Goal: Task Accomplishment & Management: Complete application form

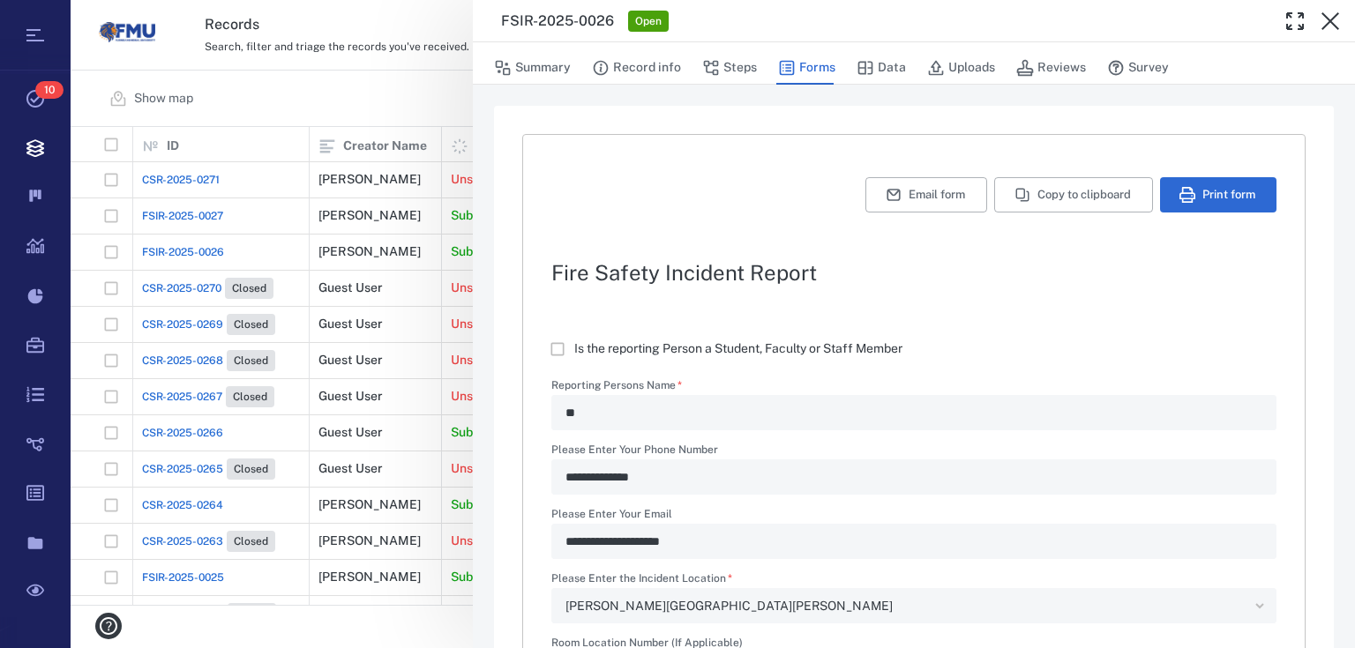
click at [458, 116] on div "**********" at bounding box center [713, 324] width 1284 height 648
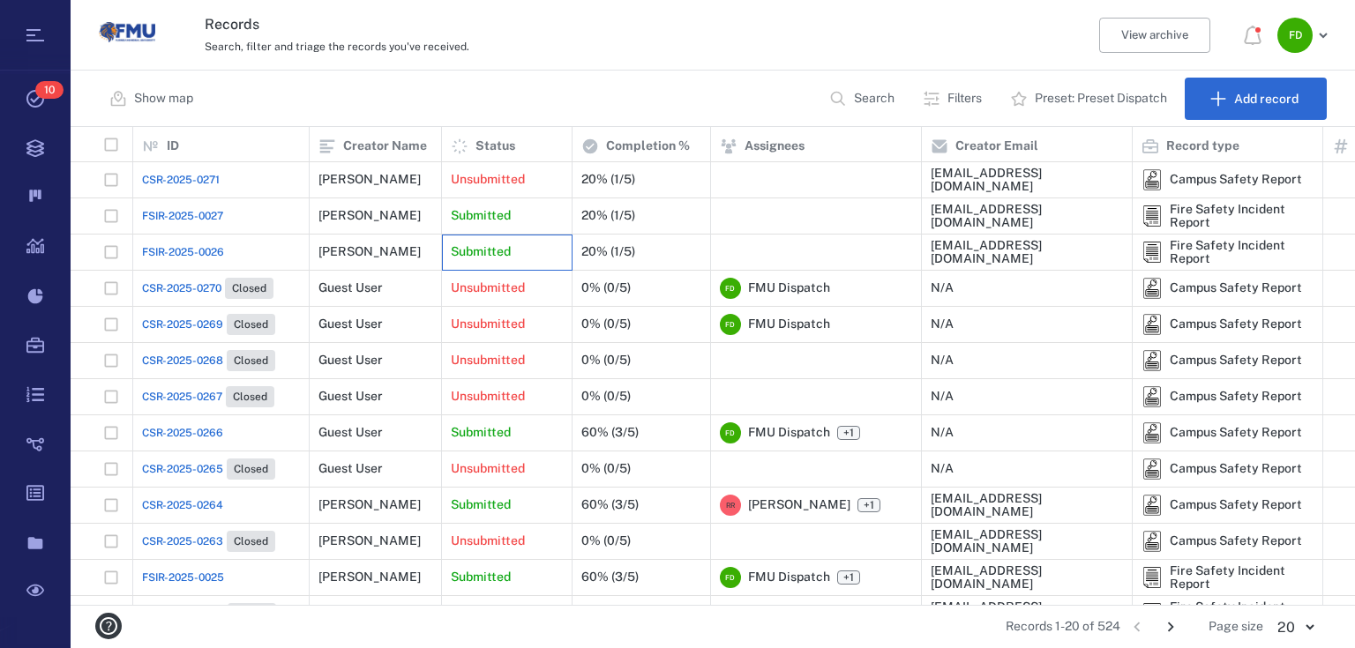
click at [507, 250] on p "Submitted" at bounding box center [481, 252] width 60 height 18
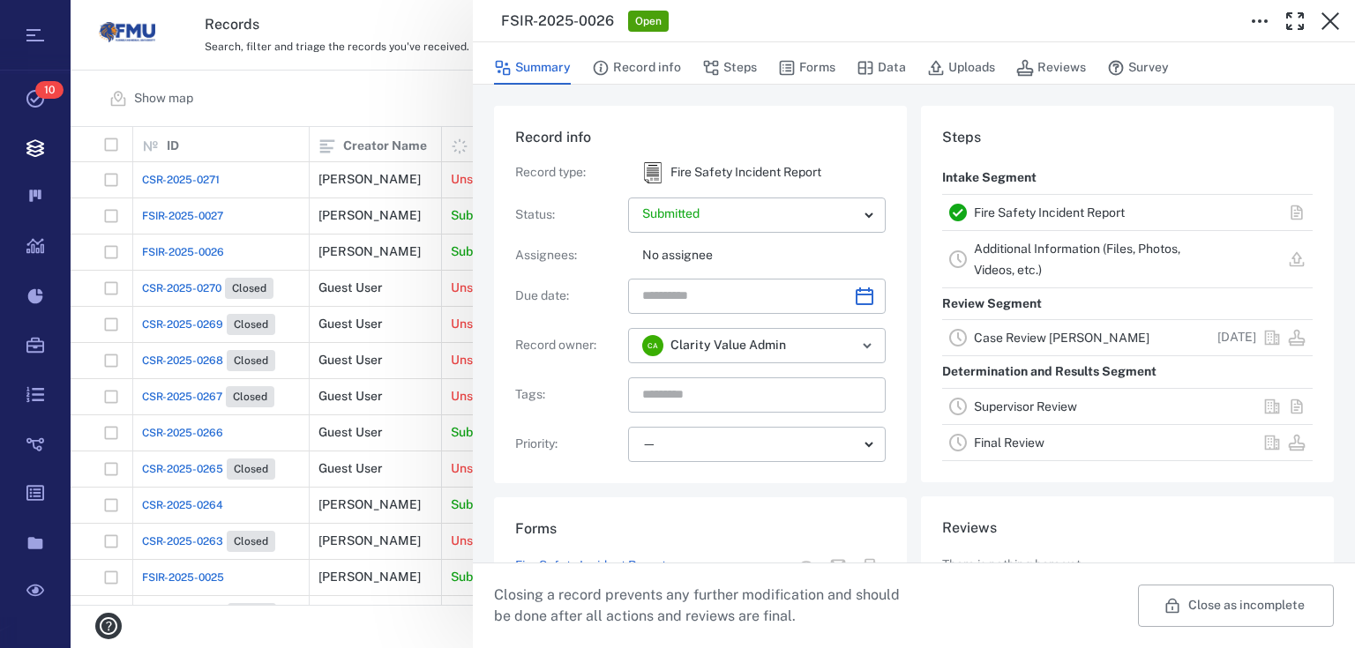
click at [572, 36] on div "FSIR-2025-0026 Open" at bounding box center [914, 21] width 882 height 42
click at [625, 58] on button "Record info" at bounding box center [636, 68] width 89 height 34
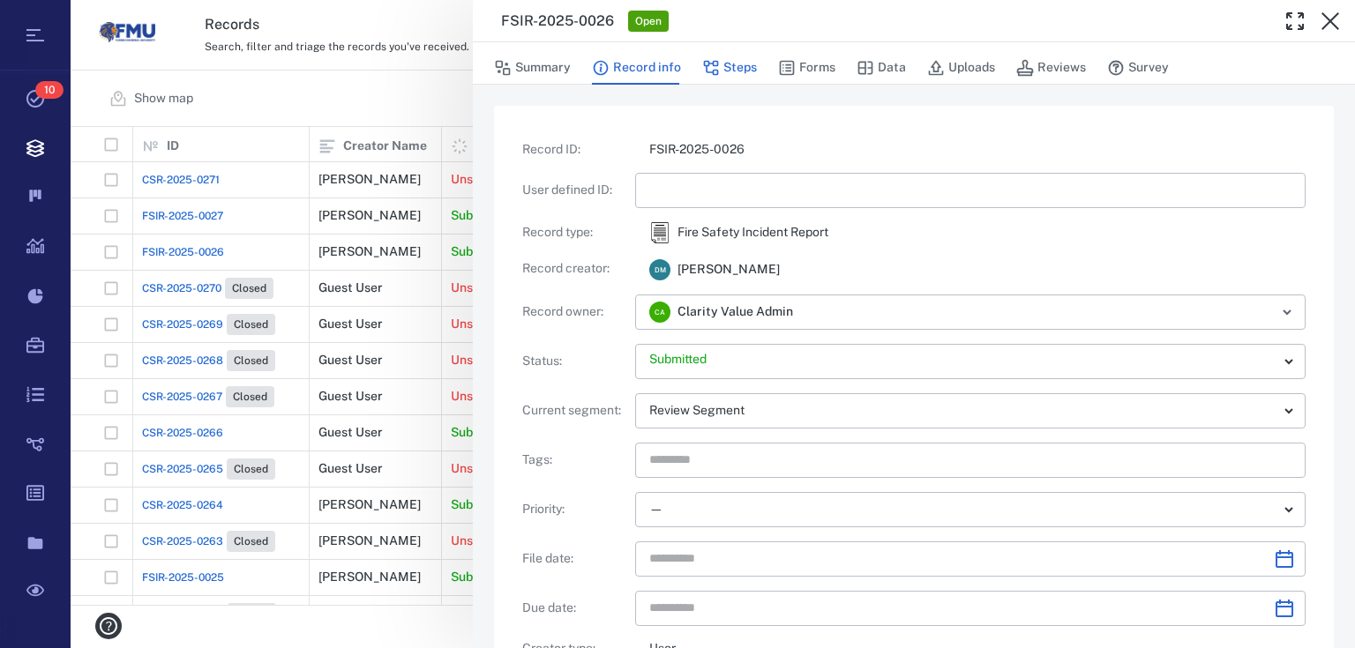
click at [723, 74] on button "Steps" at bounding box center [729, 68] width 55 height 34
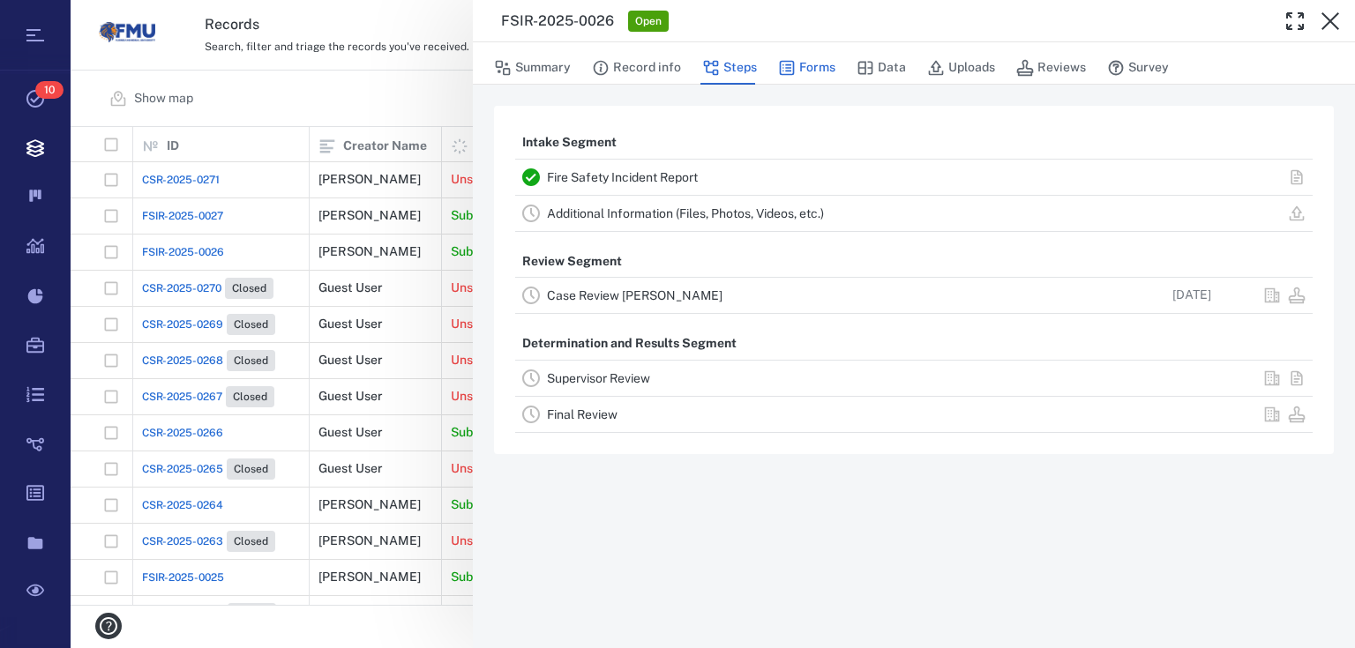
click at [793, 60] on icon "button" at bounding box center [787, 68] width 18 height 18
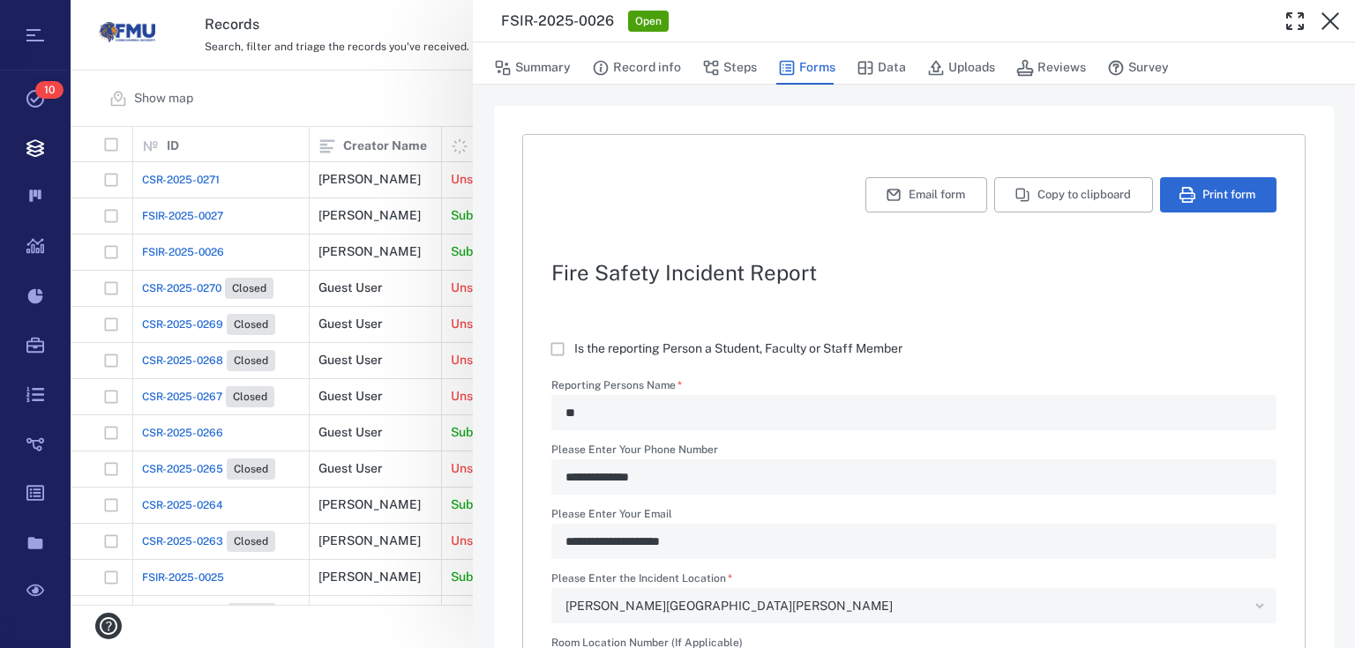
type textarea "*"
click at [566, 71] on button "Summary" at bounding box center [532, 68] width 77 height 34
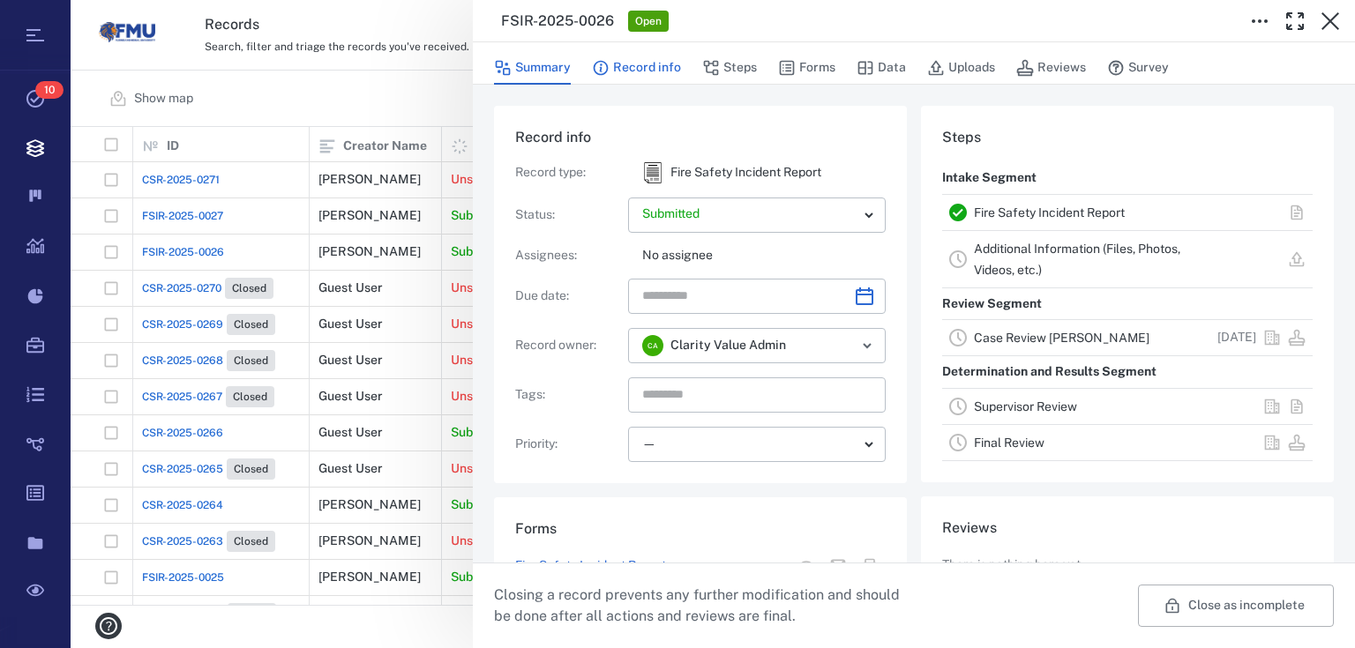
click at [665, 68] on button "Record info" at bounding box center [636, 68] width 89 height 34
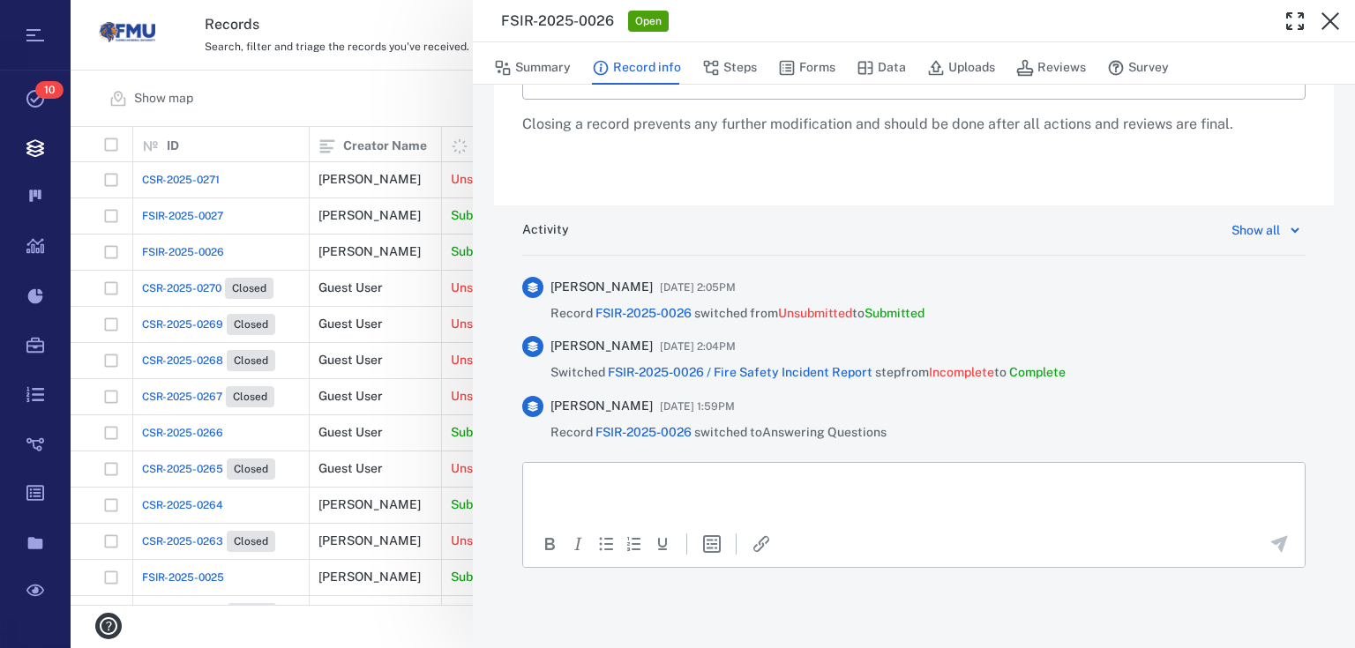
scroll to position [893, 0]
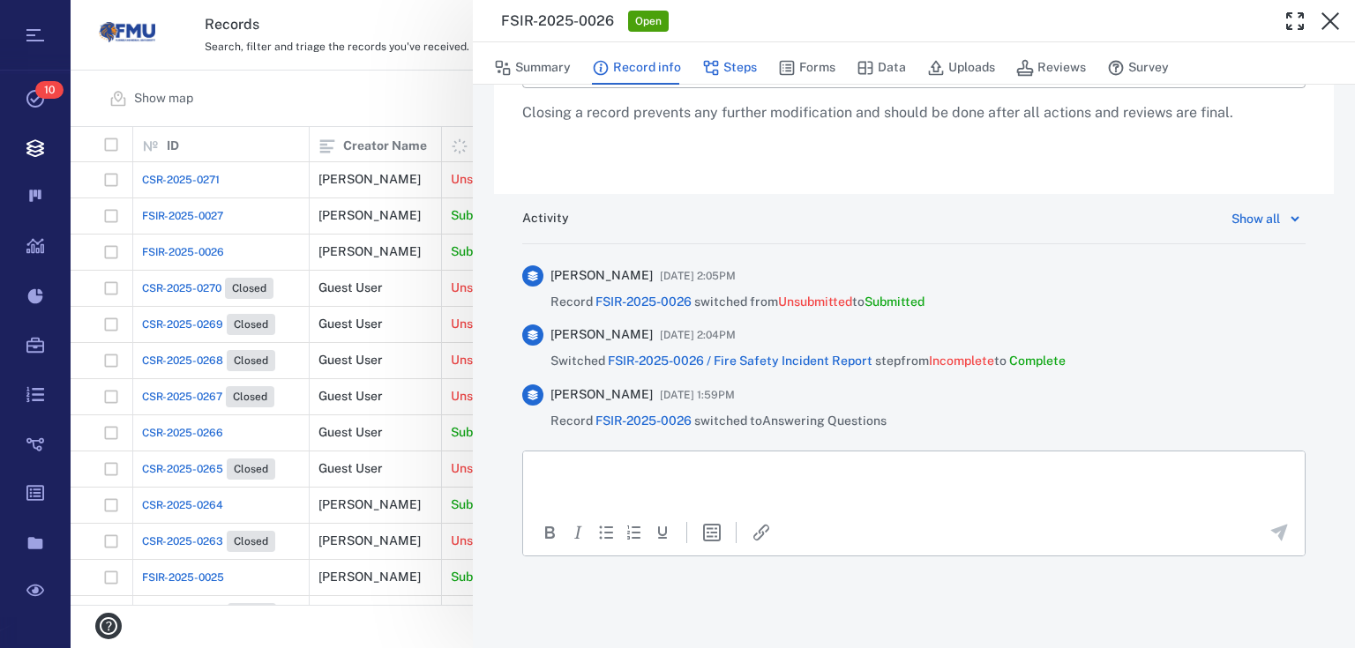
click at [724, 61] on button "Steps" at bounding box center [729, 68] width 55 height 34
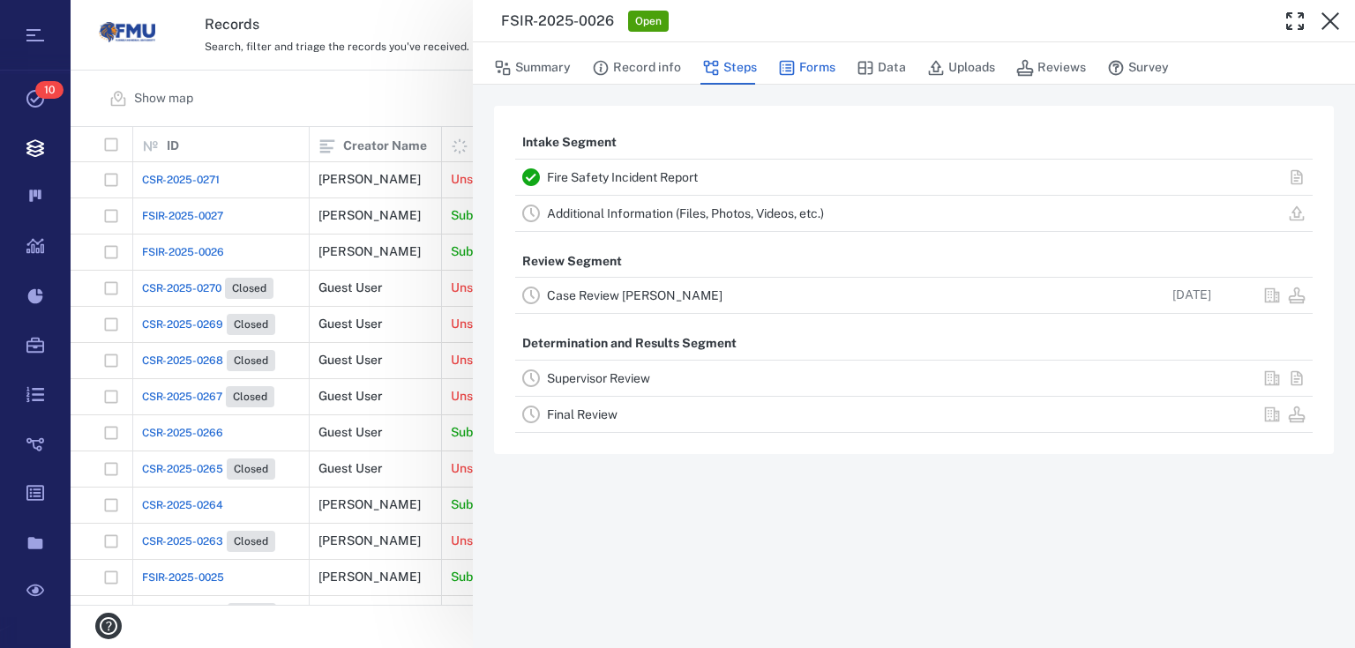
click at [818, 64] on button "Forms" at bounding box center [806, 68] width 57 height 34
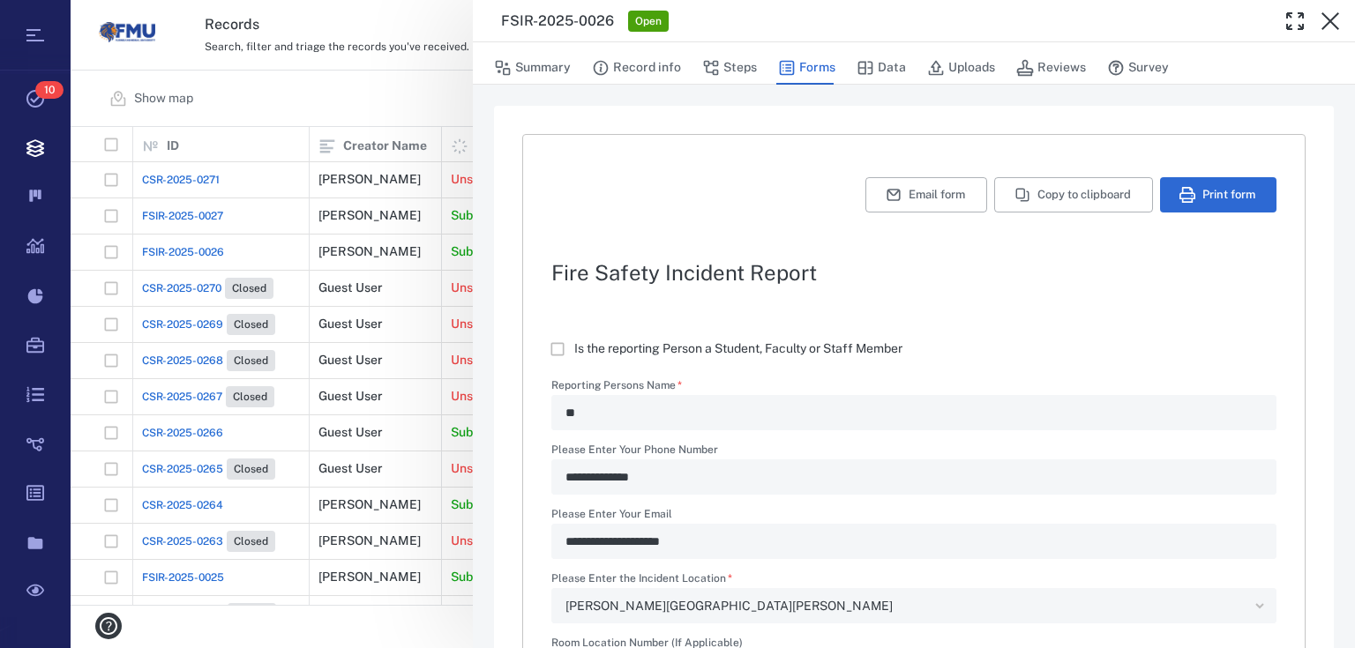
type textarea "*"
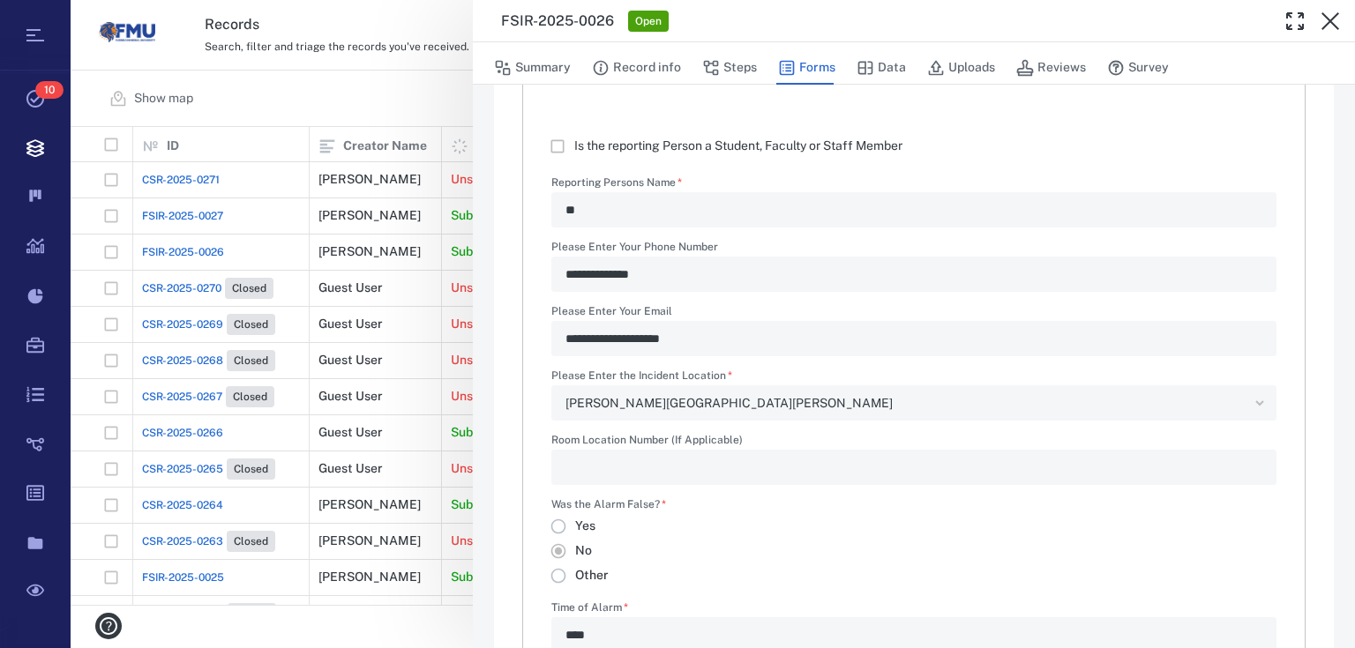
scroll to position [48, 0]
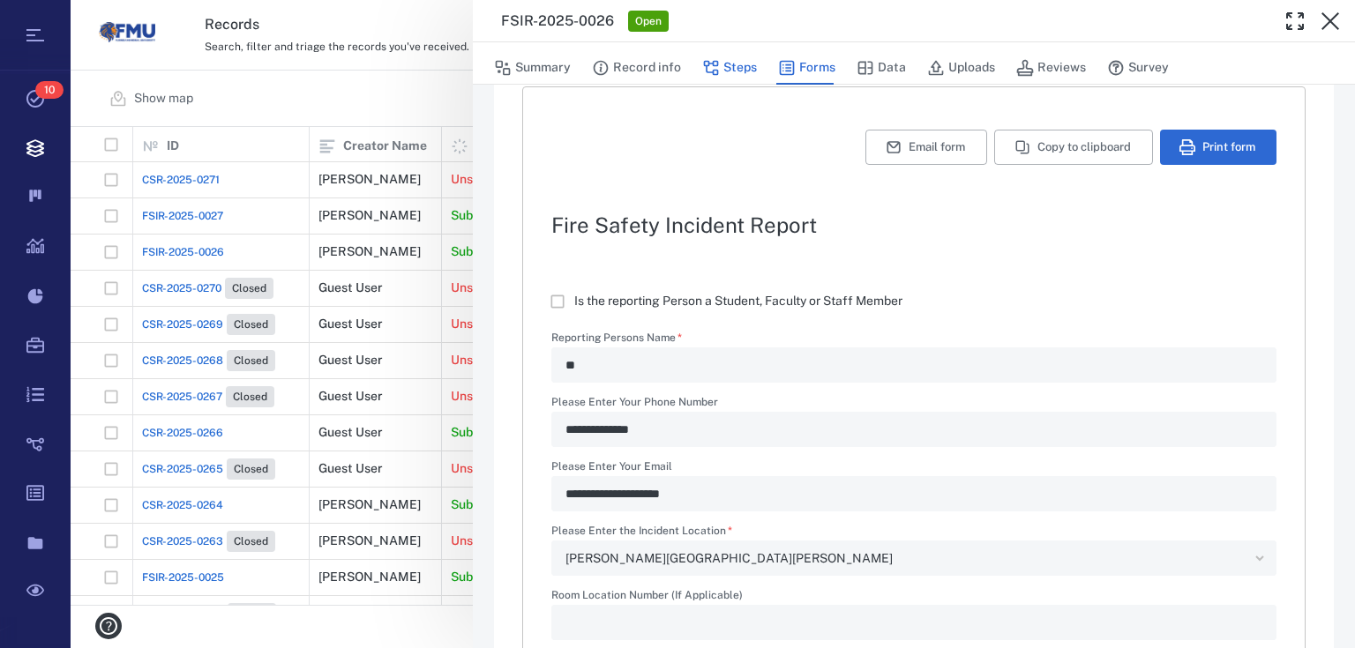
click at [716, 71] on icon "button" at bounding box center [711, 68] width 15 height 15
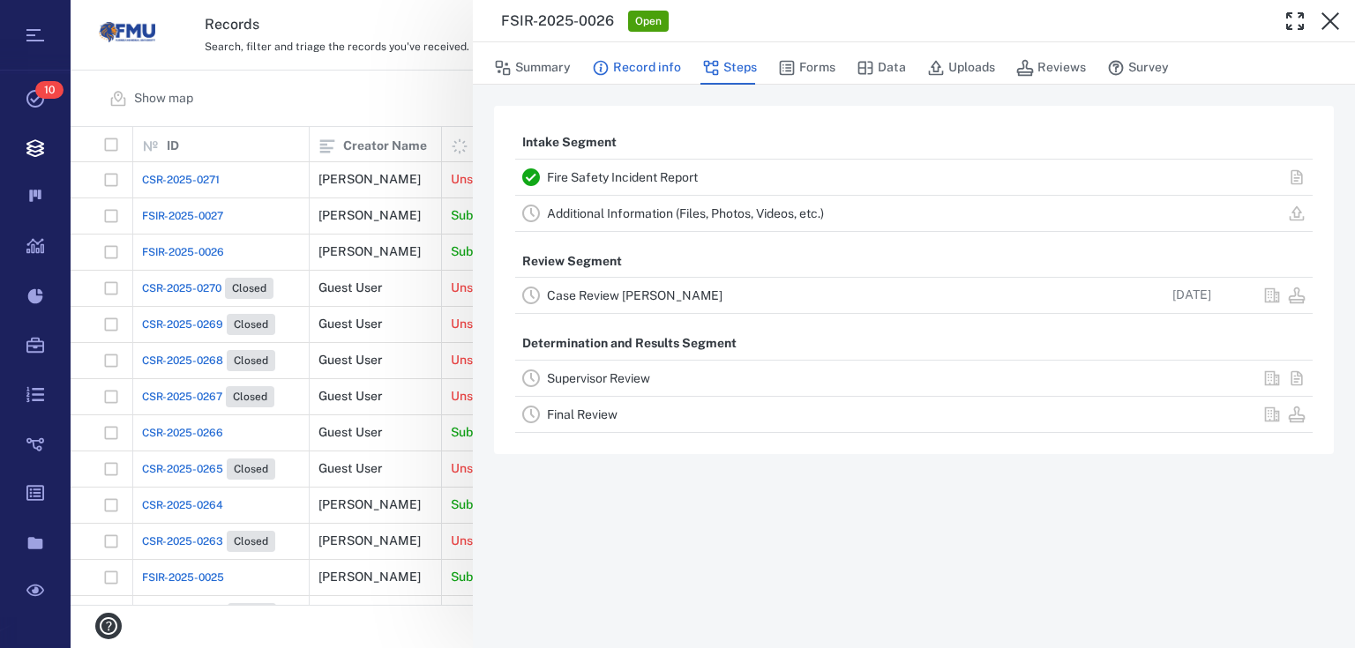
click at [655, 64] on button "Record info" at bounding box center [636, 68] width 89 height 34
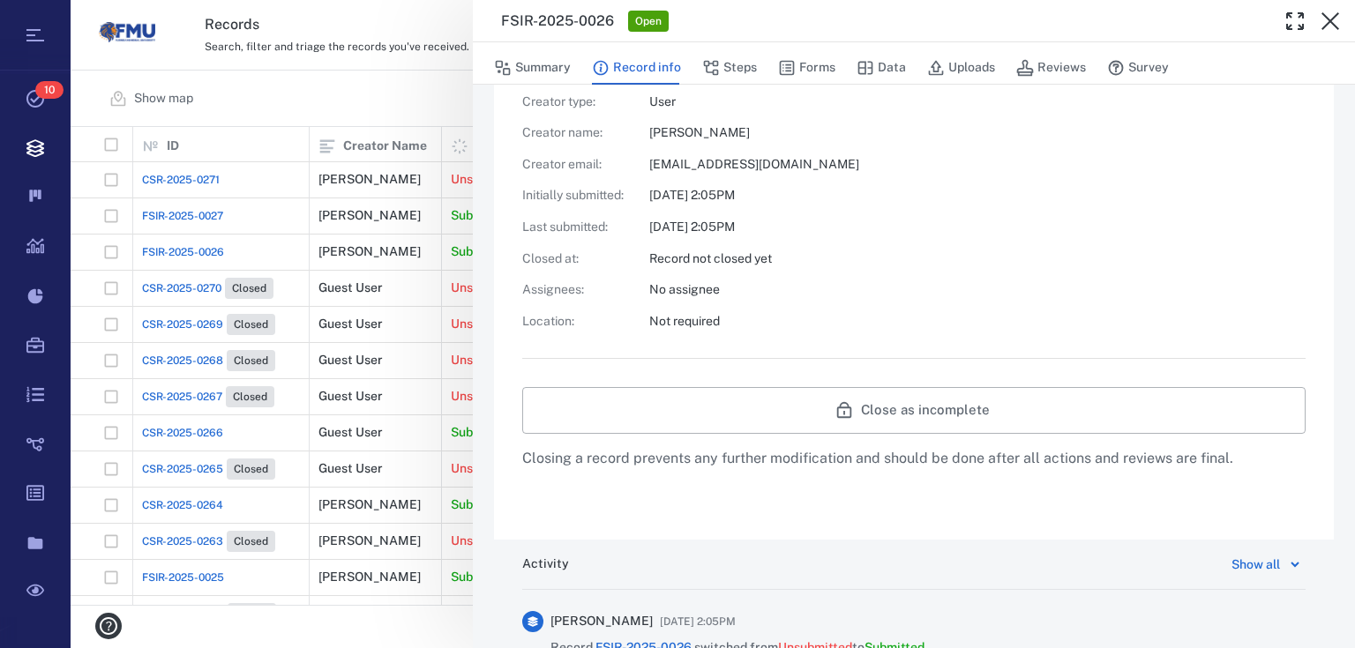
scroll to position [540, 0]
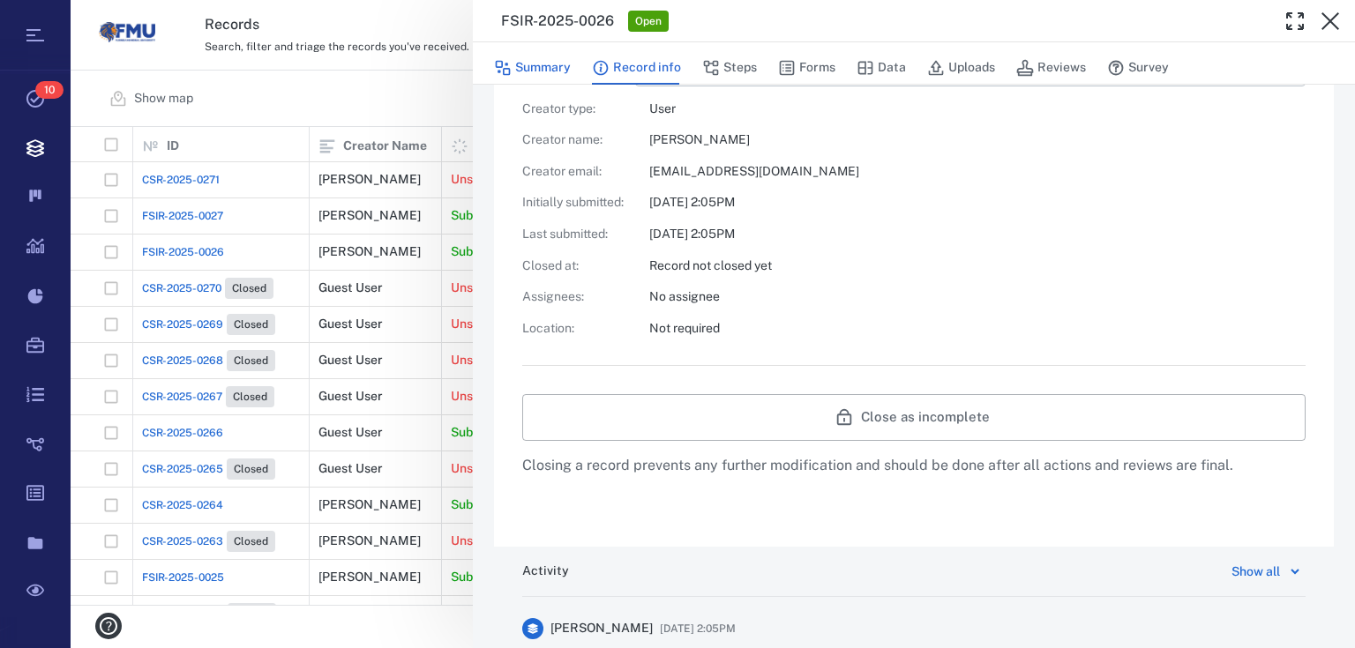
click at [537, 81] on button "Summary" at bounding box center [532, 68] width 77 height 34
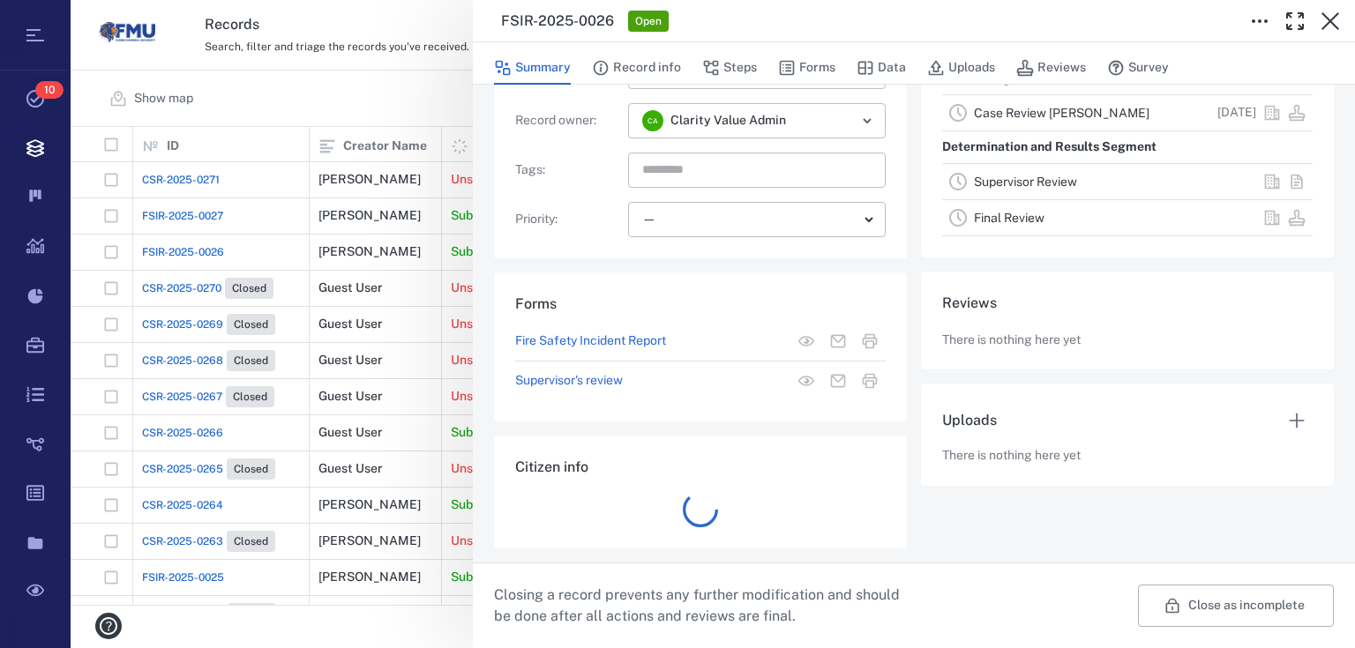
scroll to position [224, 0]
click at [805, 71] on button "Forms" at bounding box center [806, 68] width 57 height 34
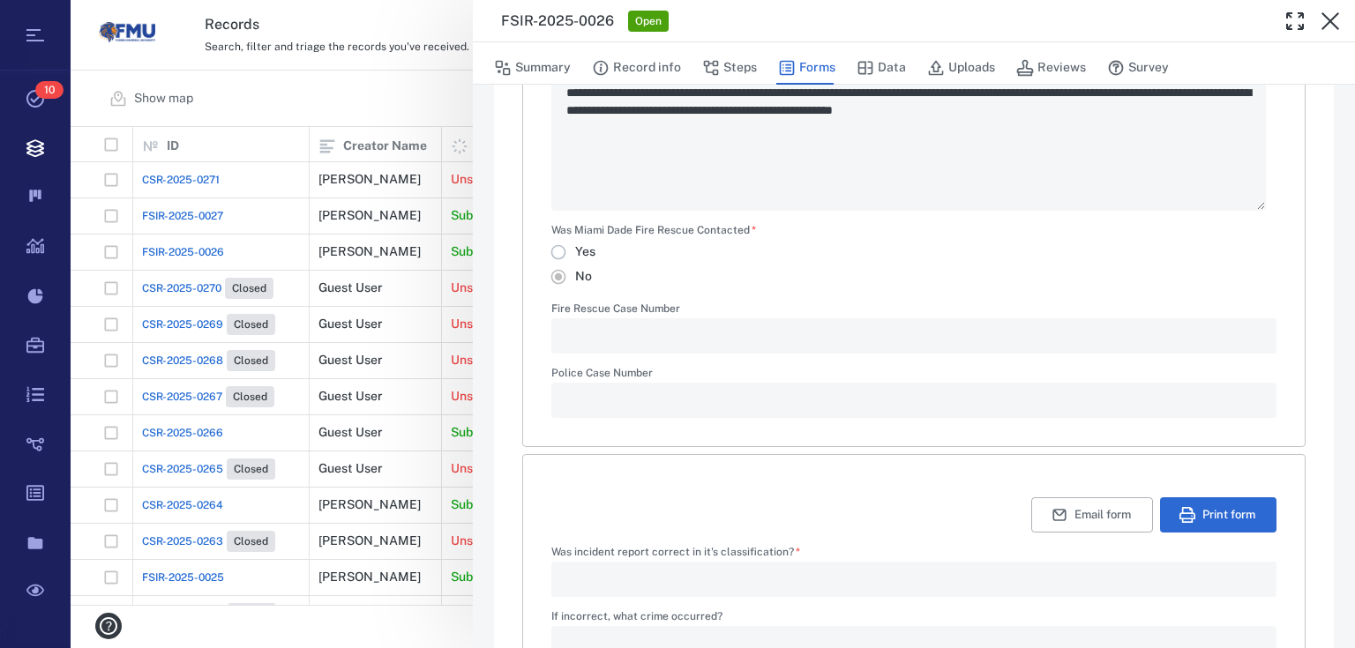
scroll to position [965, 0]
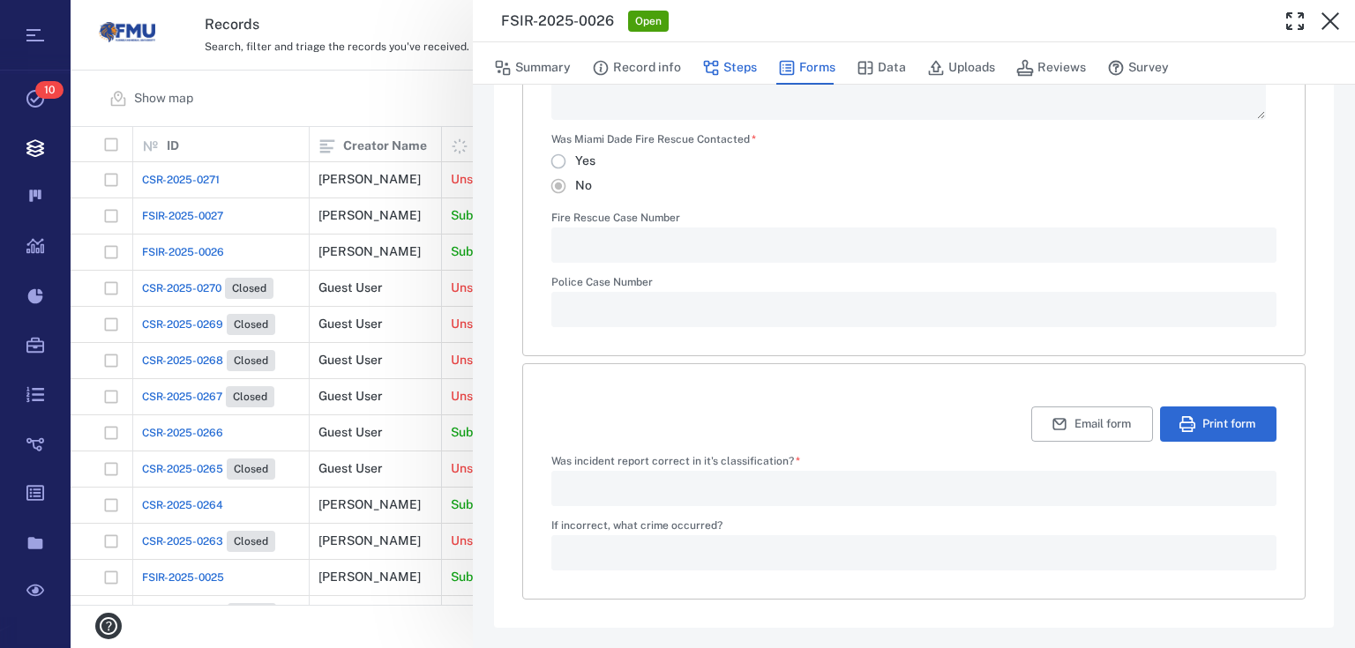
click at [731, 56] on button "Steps" at bounding box center [729, 68] width 55 height 34
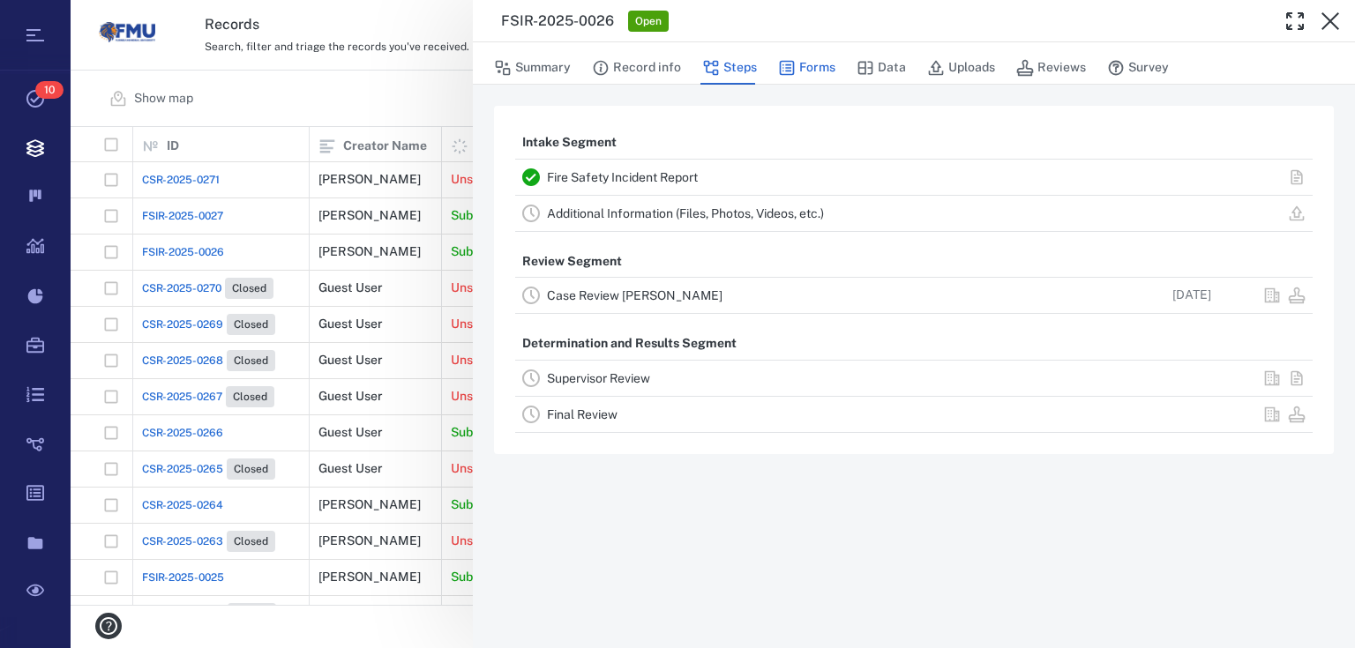
click at [802, 67] on button "Forms" at bounding box center [806, 68] width 57 height 34
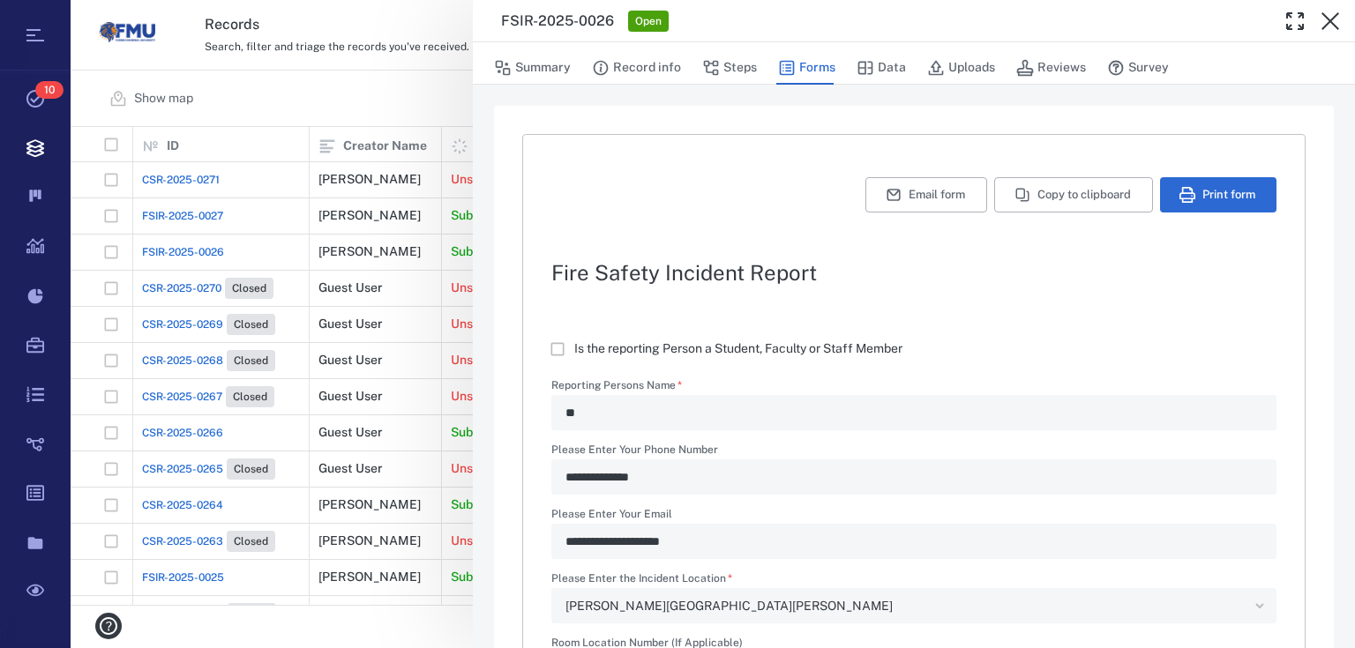
type textarea "*"
click at [741, 70] on button "Steps" at bounding box center [729, 68] width 55 height 34
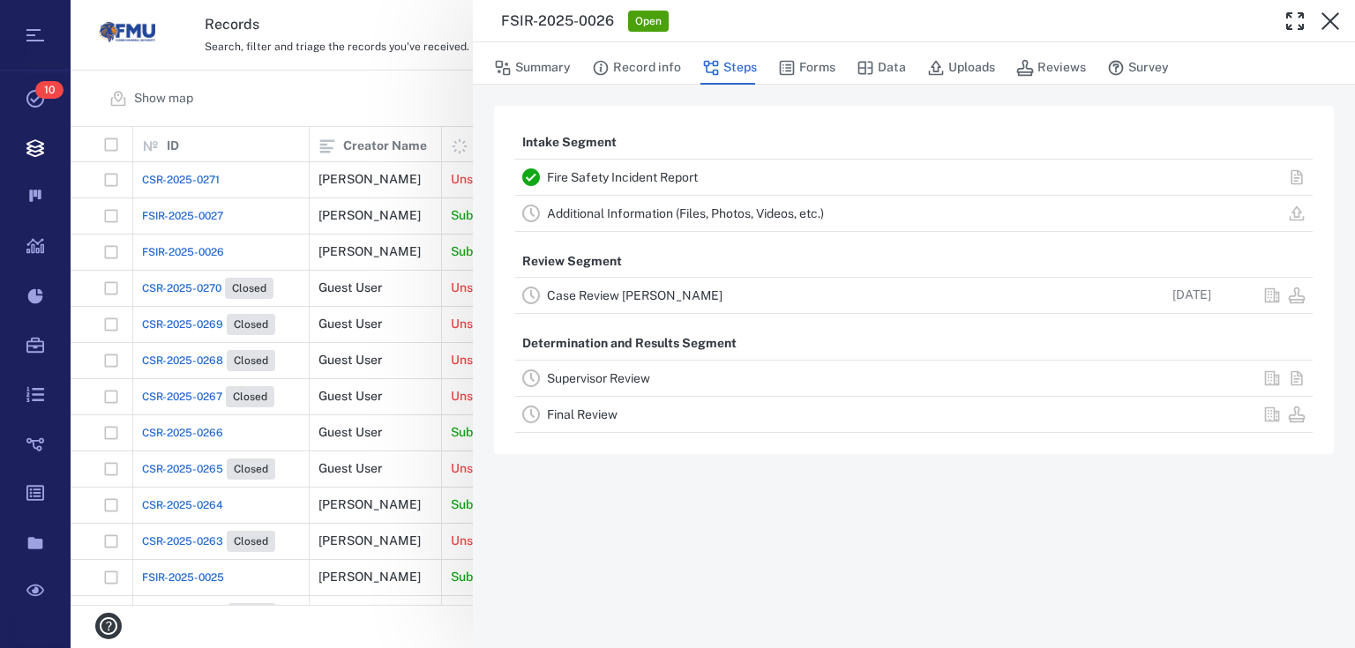
click at [610, 301] on link "Case Review [PERSON_NAME]" at bounding box center [635, 295] width 176 height 14
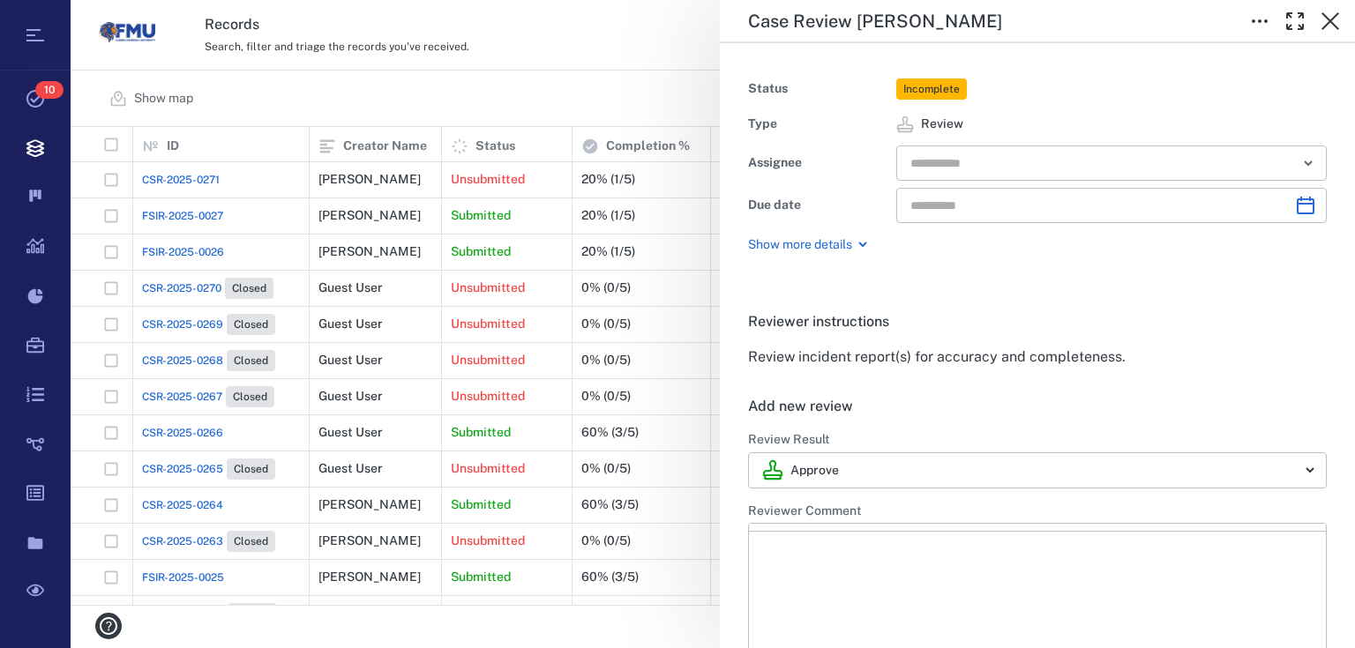
type input "**********"
click at [1016, 170] on input "text" at bounding box center [1091, 163] width 365 height 25
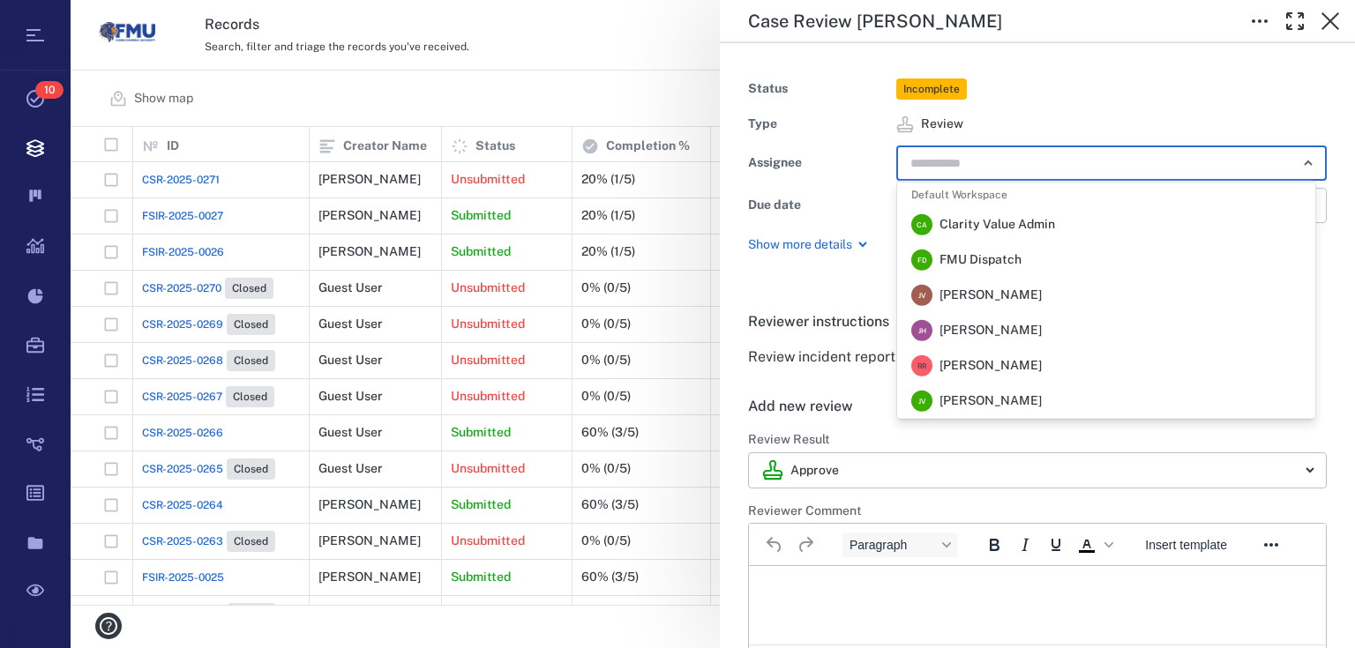
click at [976, 258] on span "FMU Dispatch" at bounding box center [980, 260] width 82 height 18
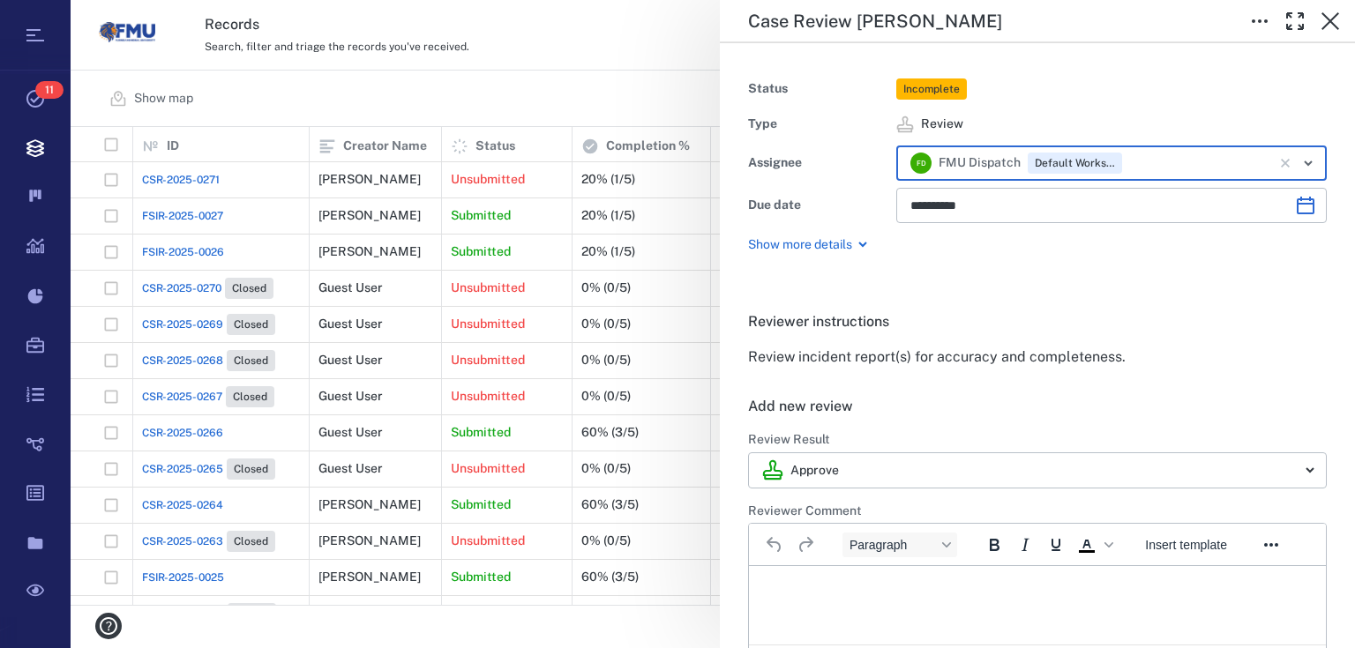
click at [946, 595] on html at bounding box center [1037, 588] width 577 height 44
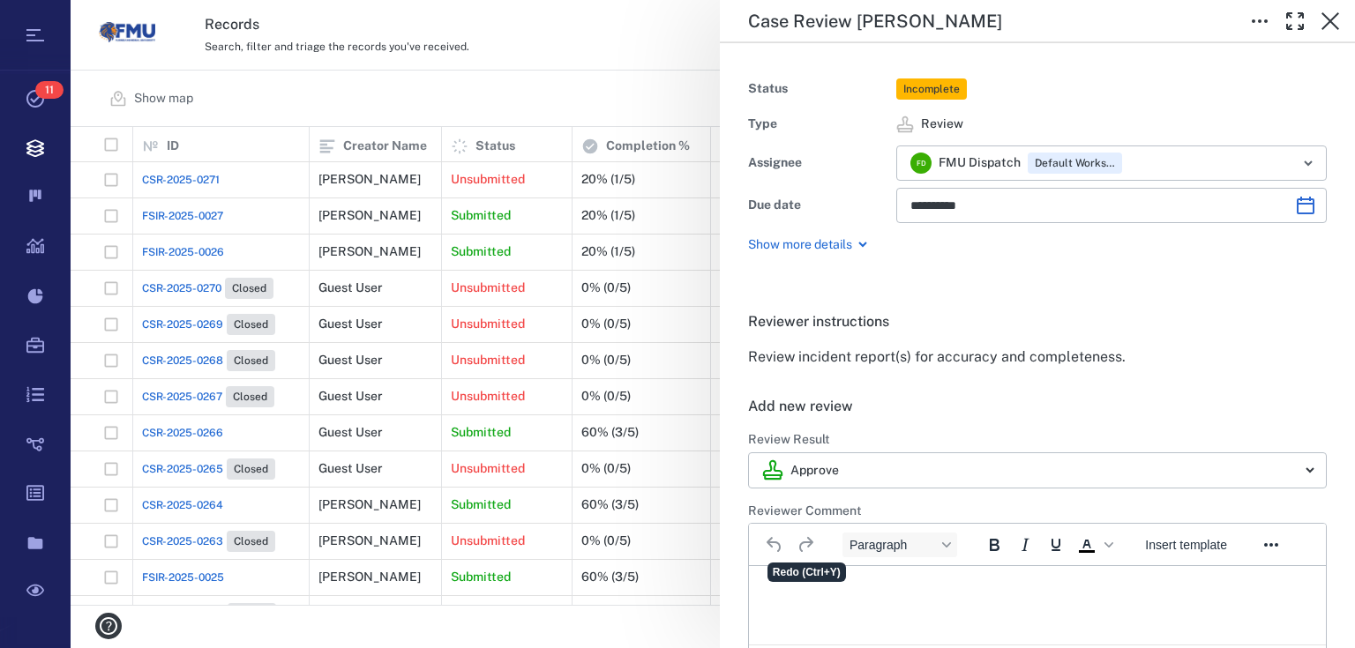
scroll to position [361, 0]
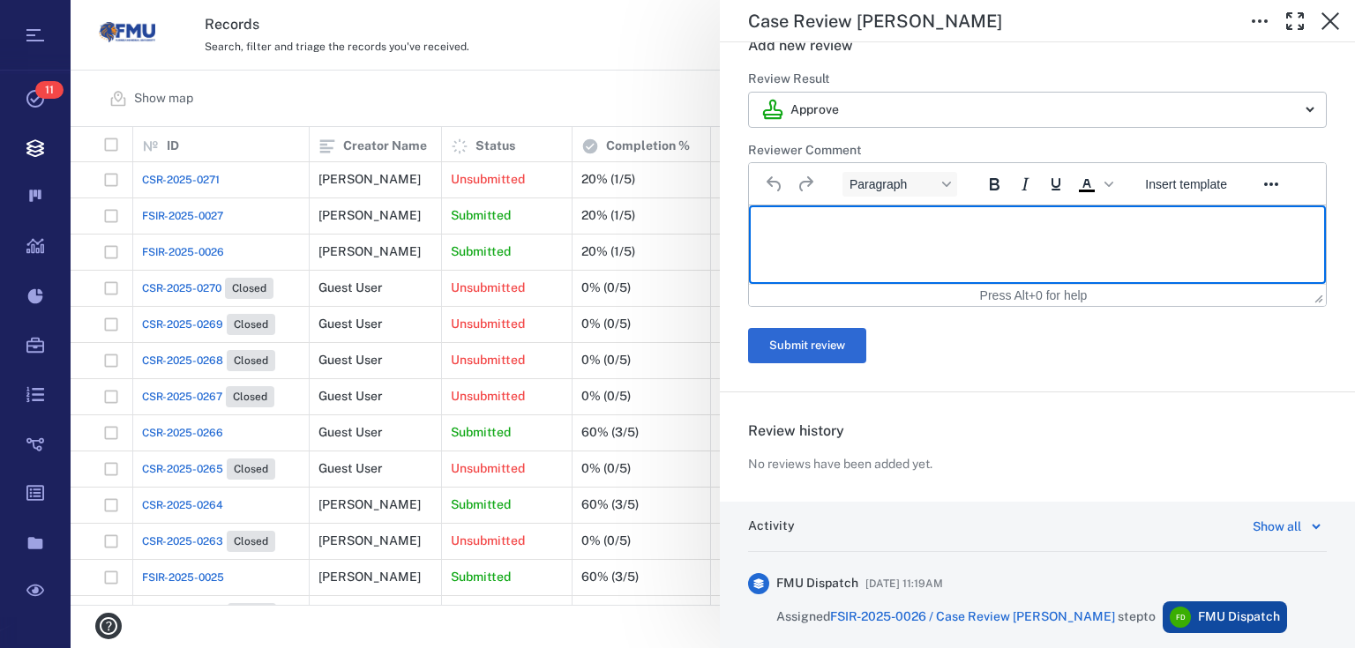
click at [812, 220] on p "Rich Text Area. Press ALT-0 for help." at bounding box center [1037, 228] width 547 height 16
click at [843, 345] on button "Submit review" at bounding box center [807, 345] width 118 height 35
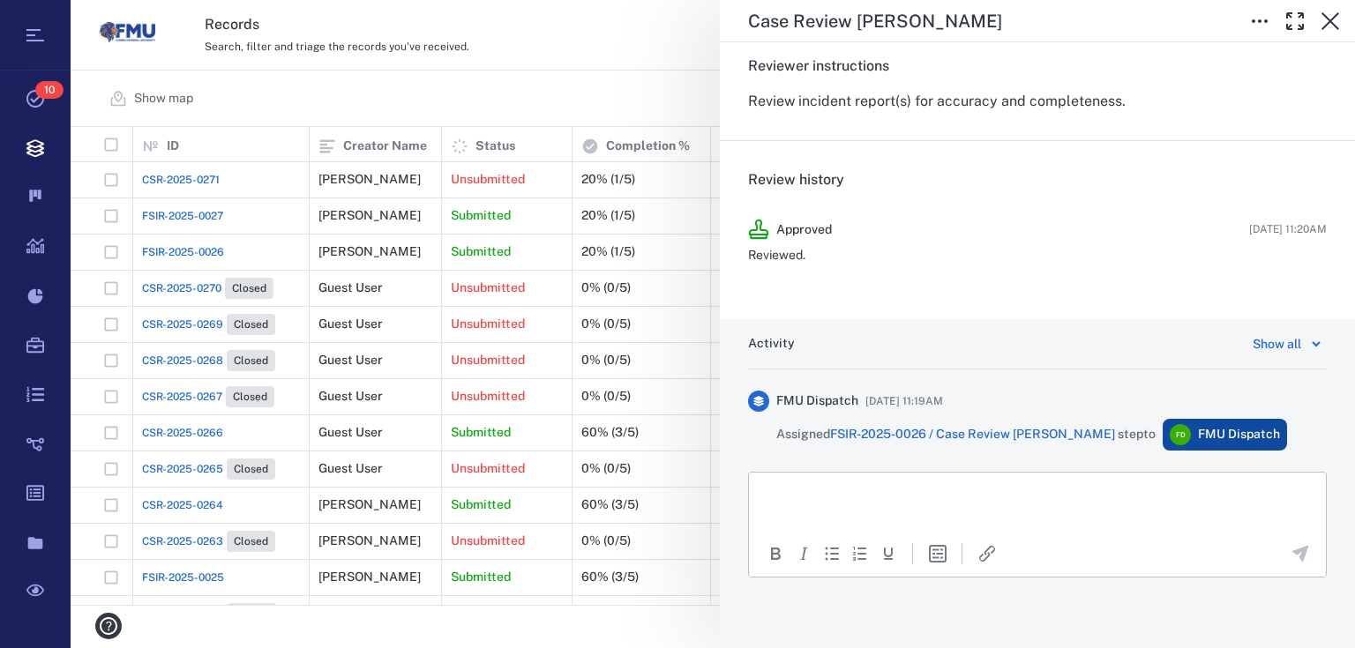
scroll to position [4, 0]
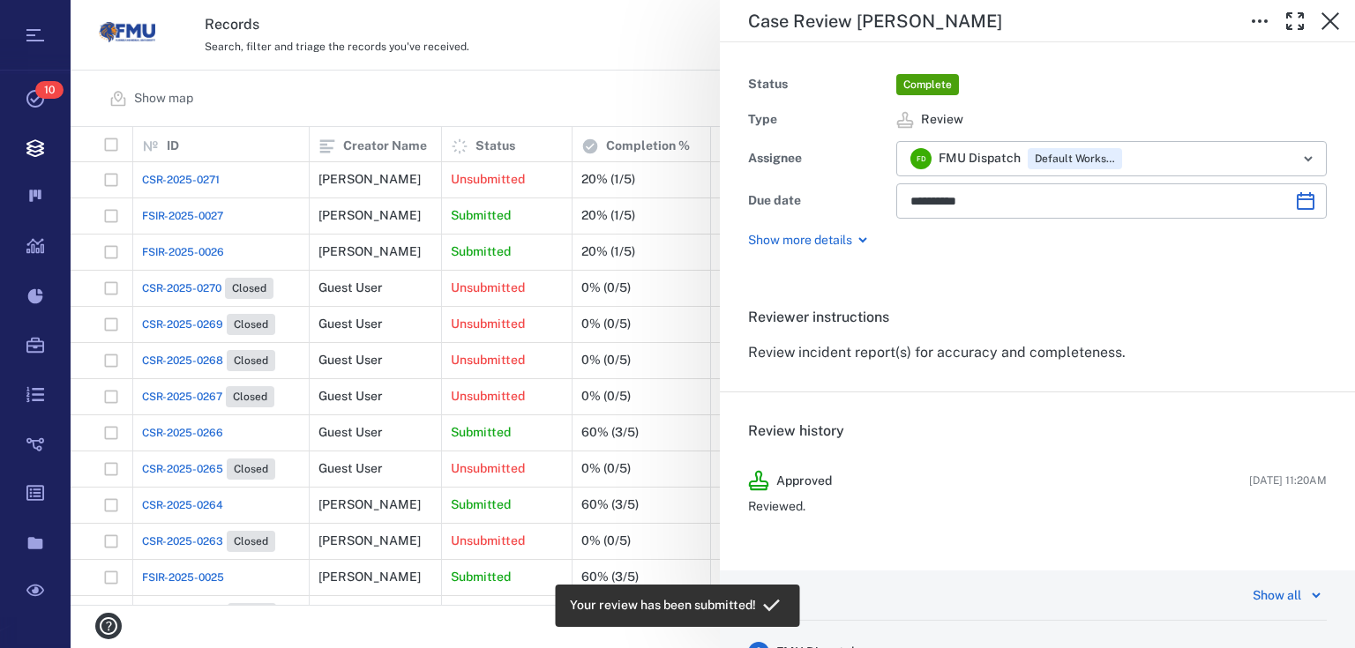
click at [512, 204] on div "**********" at bounding box center [713, 324] width 1284 height 648
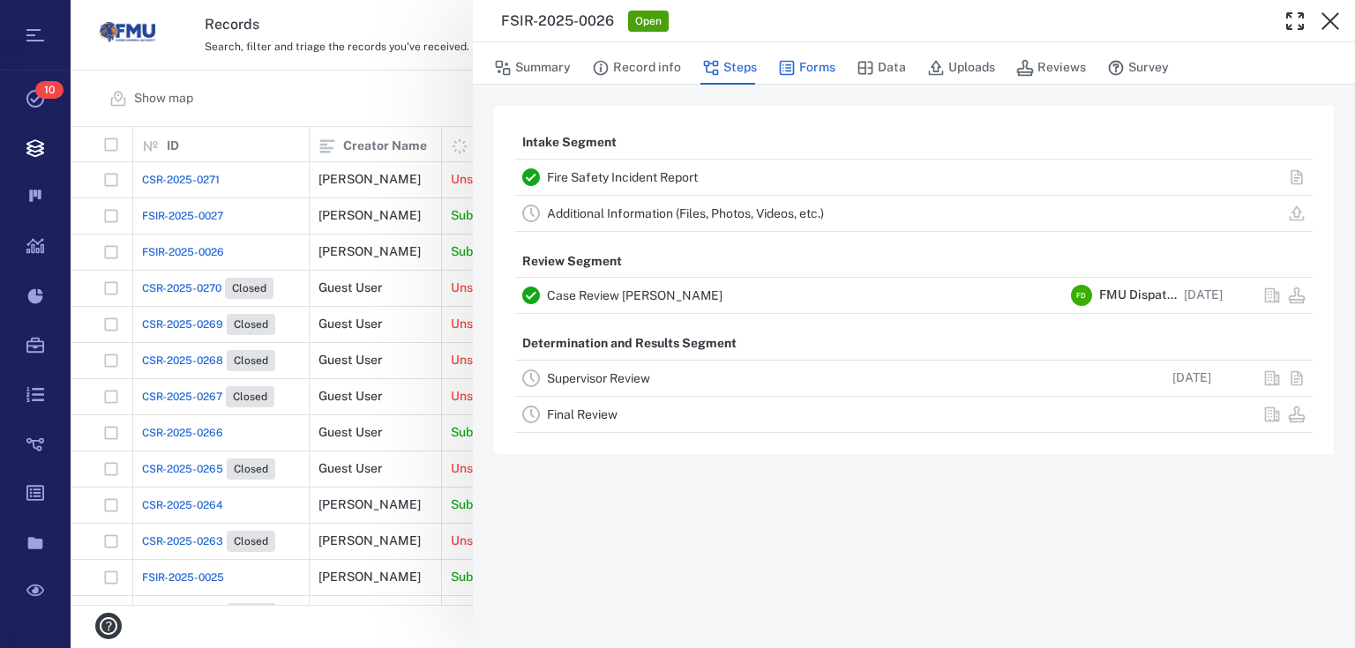
click at [789, 67] on icon "button" at bounding box center [787, 68] width 15 height 15
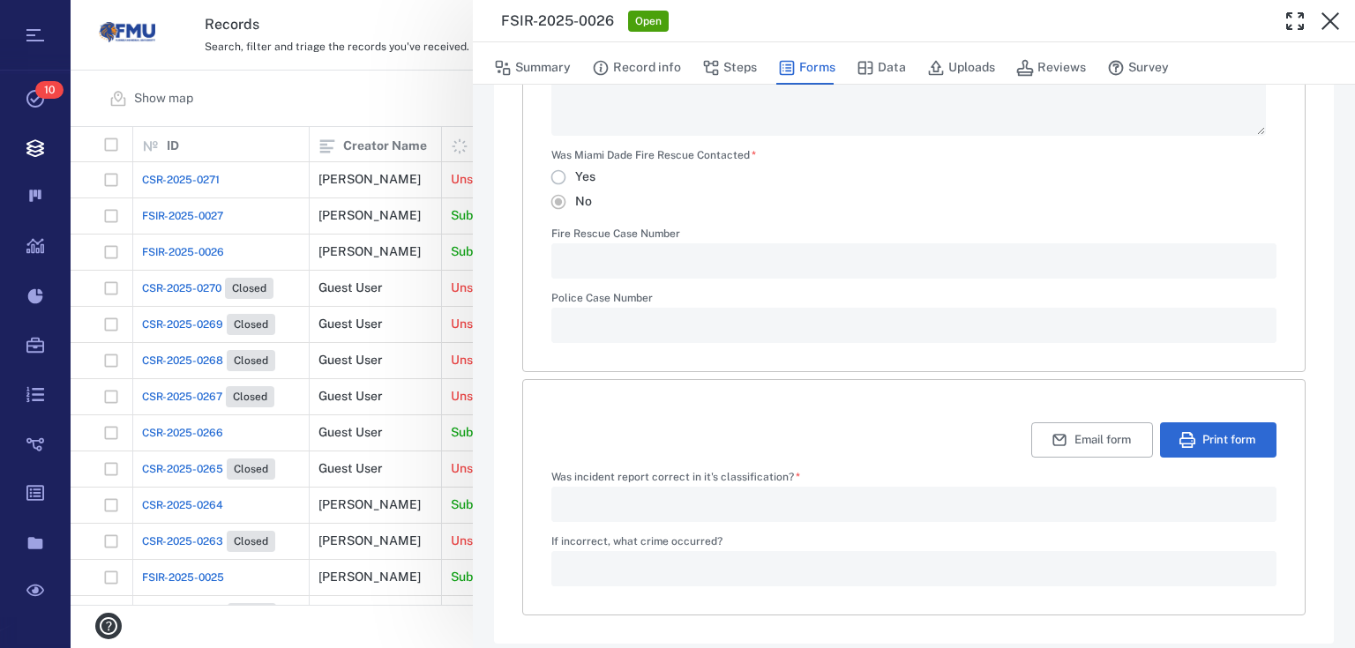
scroll to position [965, 0]
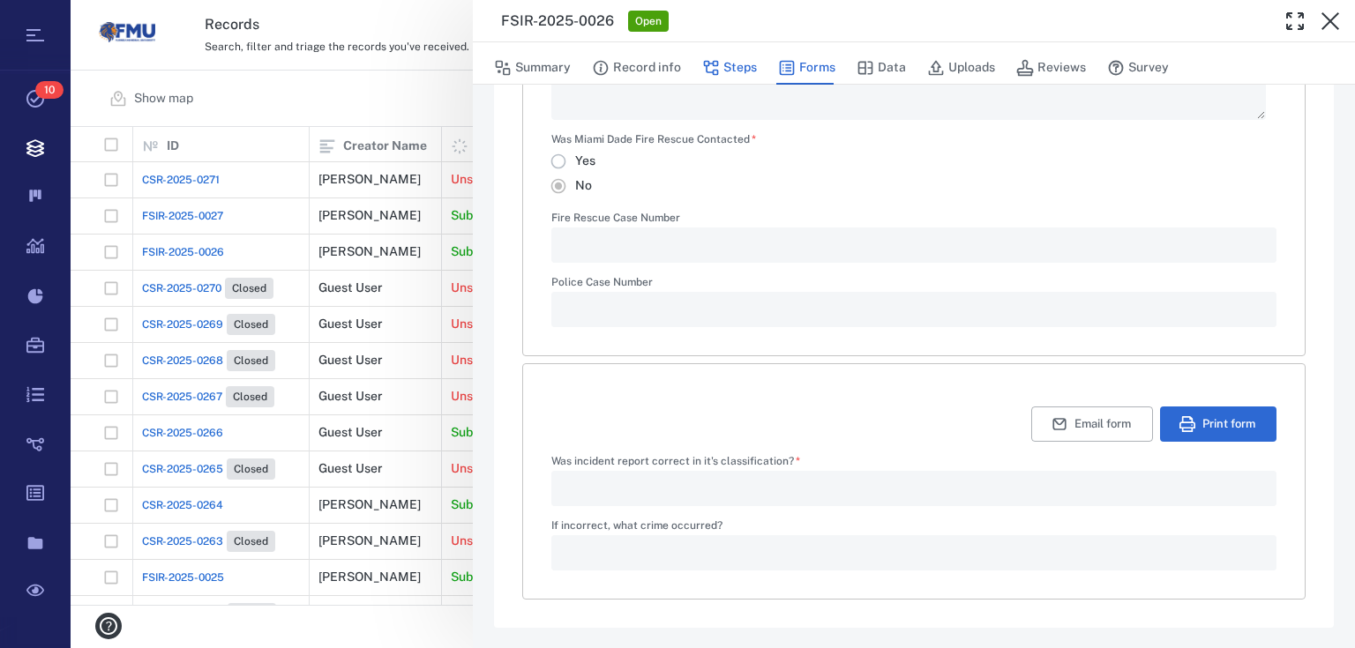
click at [741, 63] on button "Steps" at bounding box center [729, 68] width 55 height 34
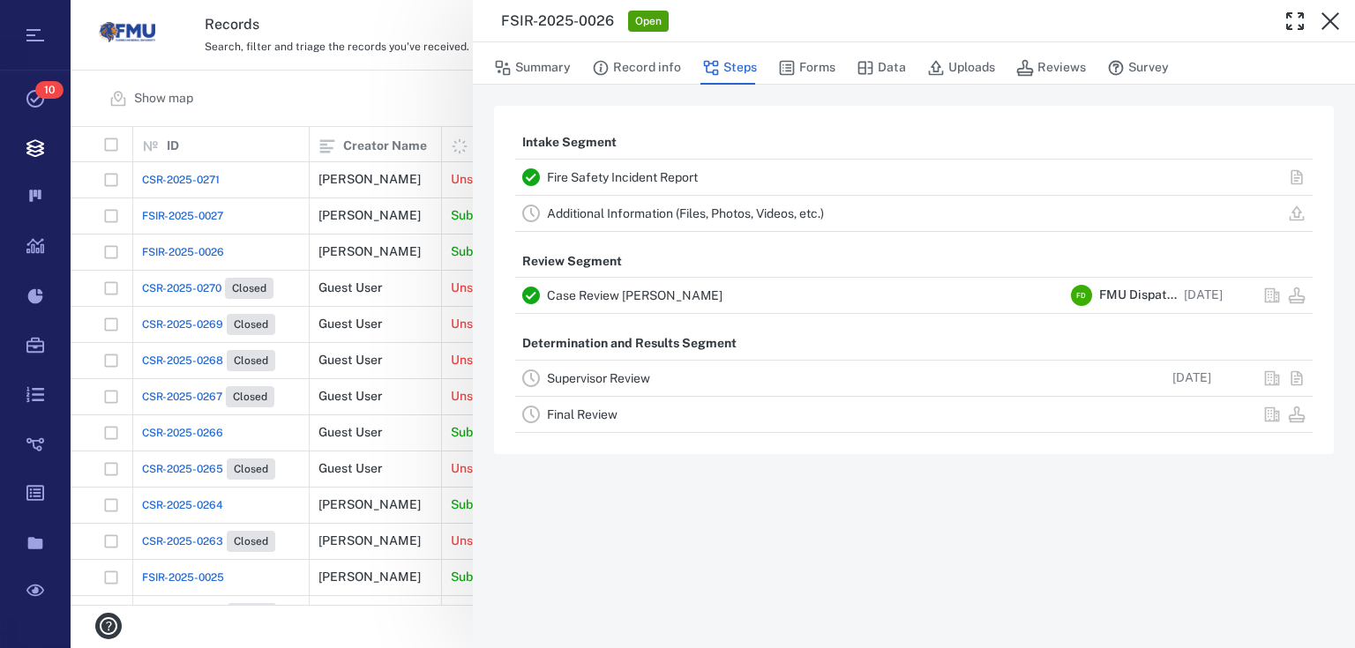
click at [438, 114] on div "FSIR-2025-0026 Open Summary Record info Steps Forms Data Uploads Reviews Survey…" at bounding box center [713, 324] width 1284 height 648
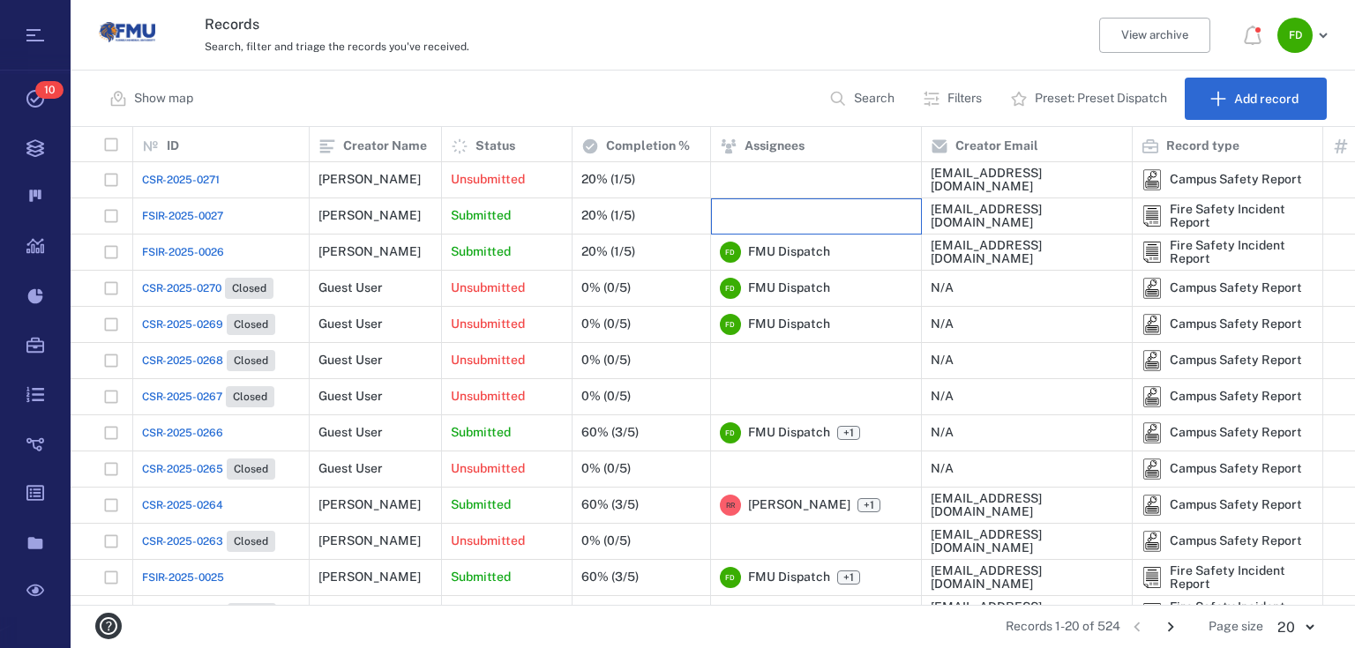
click at [777, 221] on div at bounding box center [816, 215] width 192 height 35
click at [773, 213] on div at bounding box center [816, 215] width 192 height 35
click at [843, 213] on div at bounding box center [816, 215] width 192 height 35
click at [820, 227] on div at bounding box center [816, 215] width 192 height 35
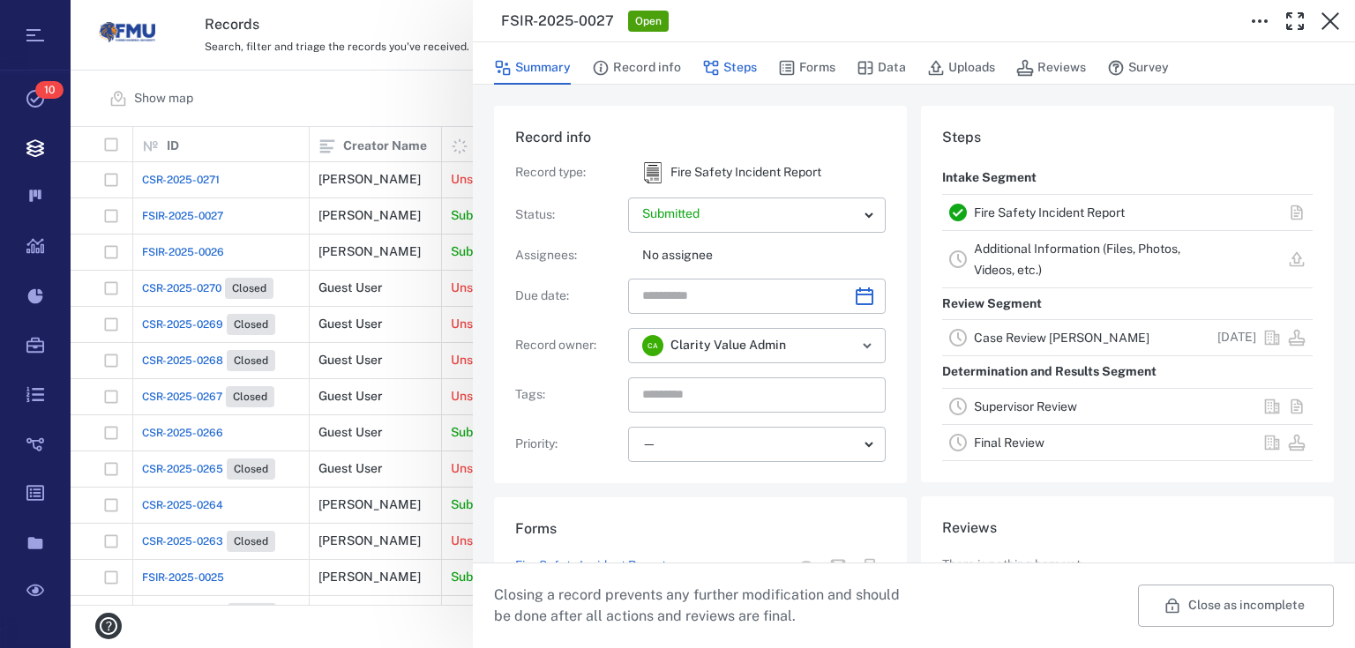
click at [702, 73] on icon "button" at bounding box center [711, 68] width 18 height 18
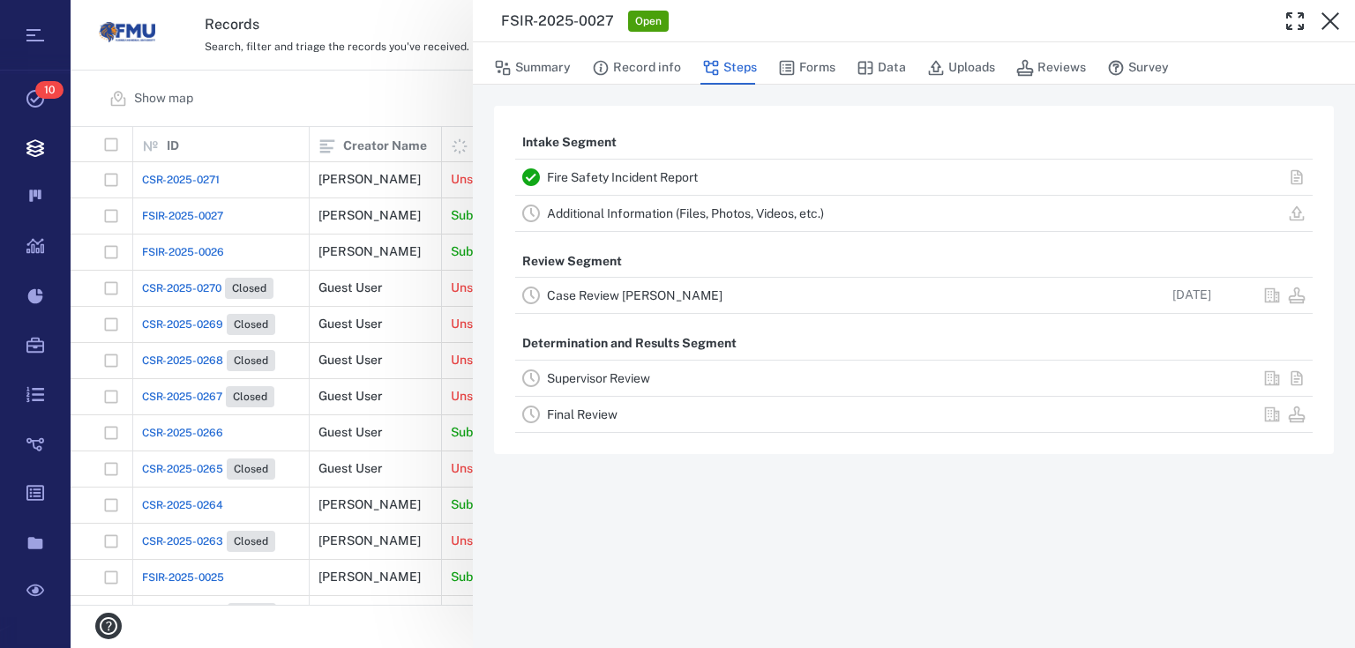
click at [634, 292] on link "Case Review [PERSON_NAME]" at bounding box center [635, 295] width 176 height 14
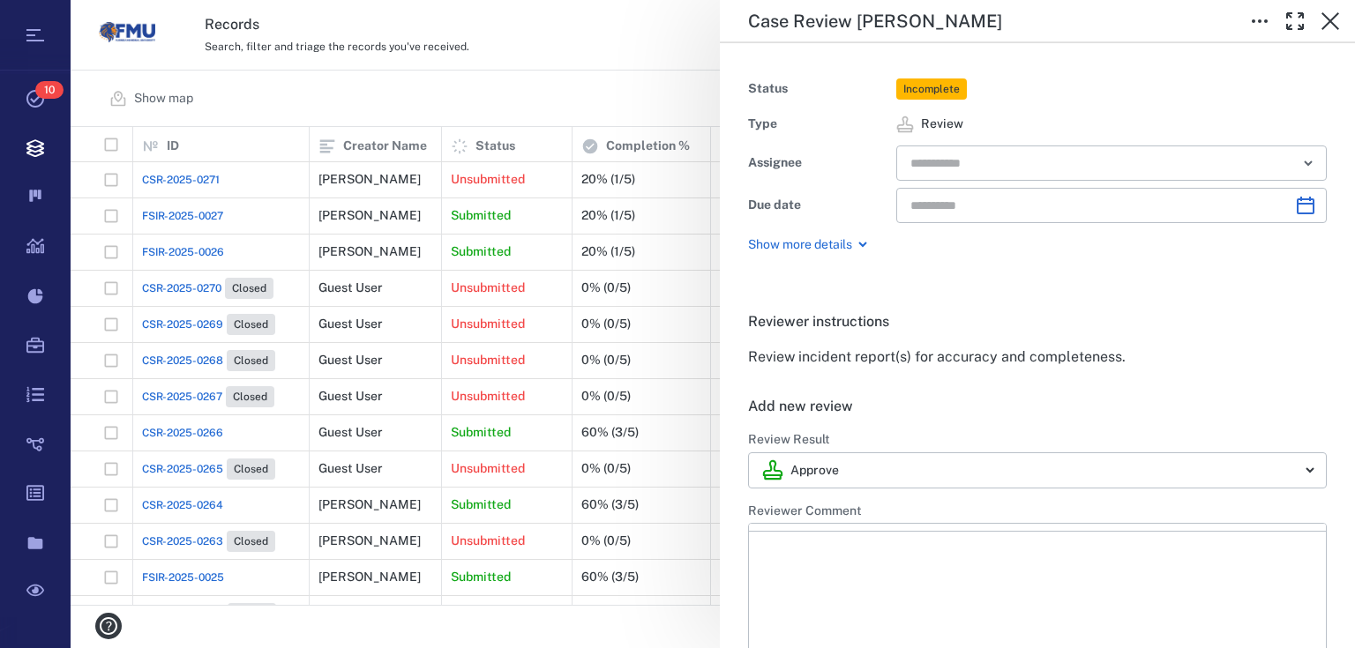
type input "**********"
click at [929, 152] on input "text" at bounding box center [1091, 163] width 365 height 25
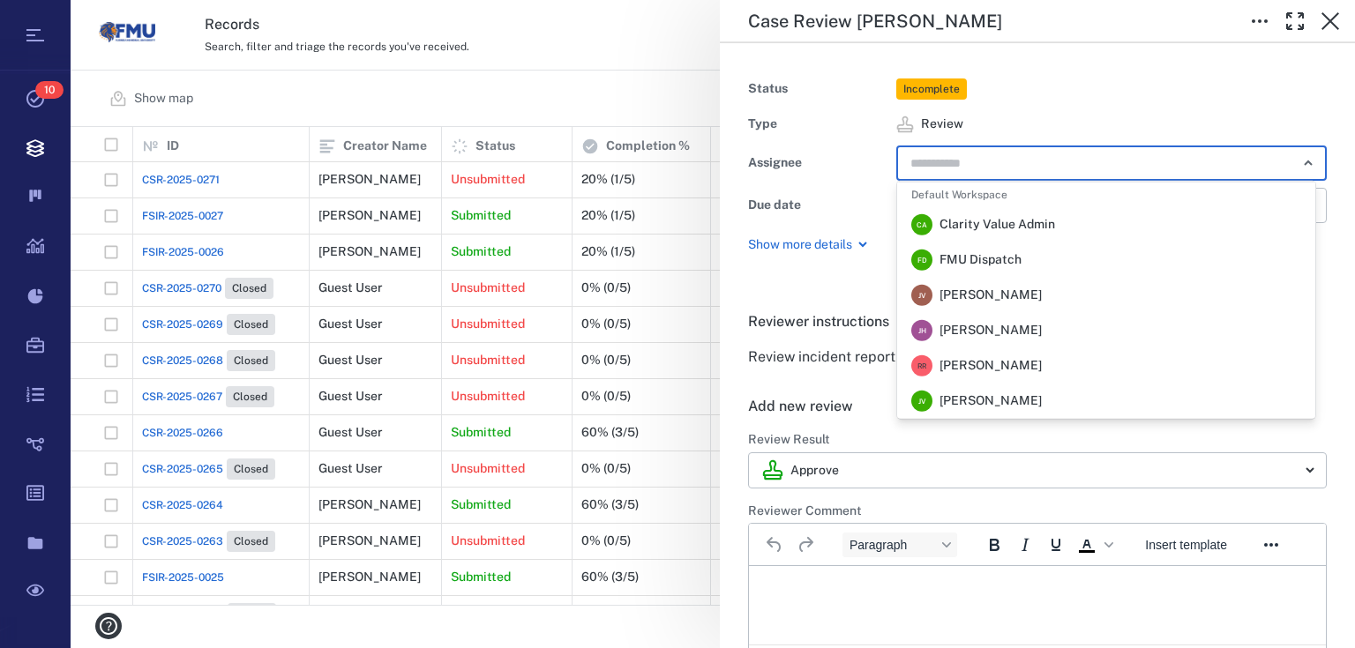
click at [984, 265] on span "FMU Dispatch" at bounding box center [980, 260] width 82 height 18
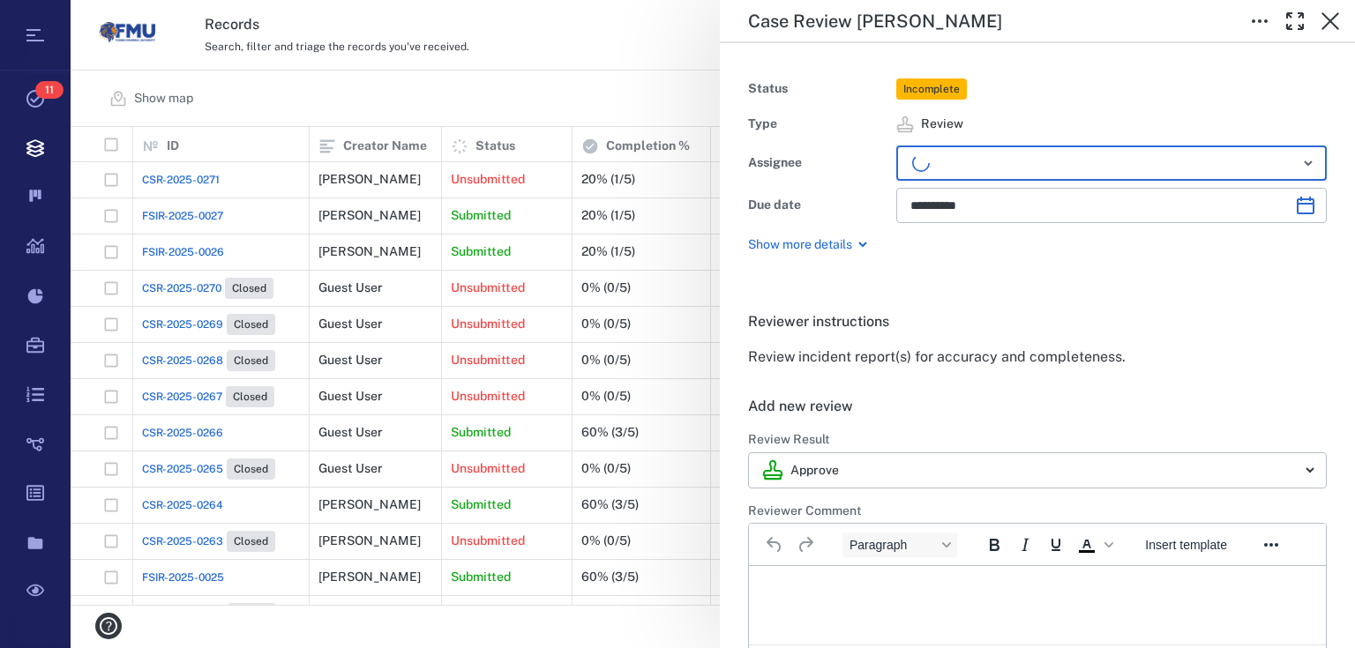
click at [810, 600] on html at bounding box center [1037, 588] width 577 height 44
click at [810, 599] on html at bounding box center [1037, 588] width 577 height 44
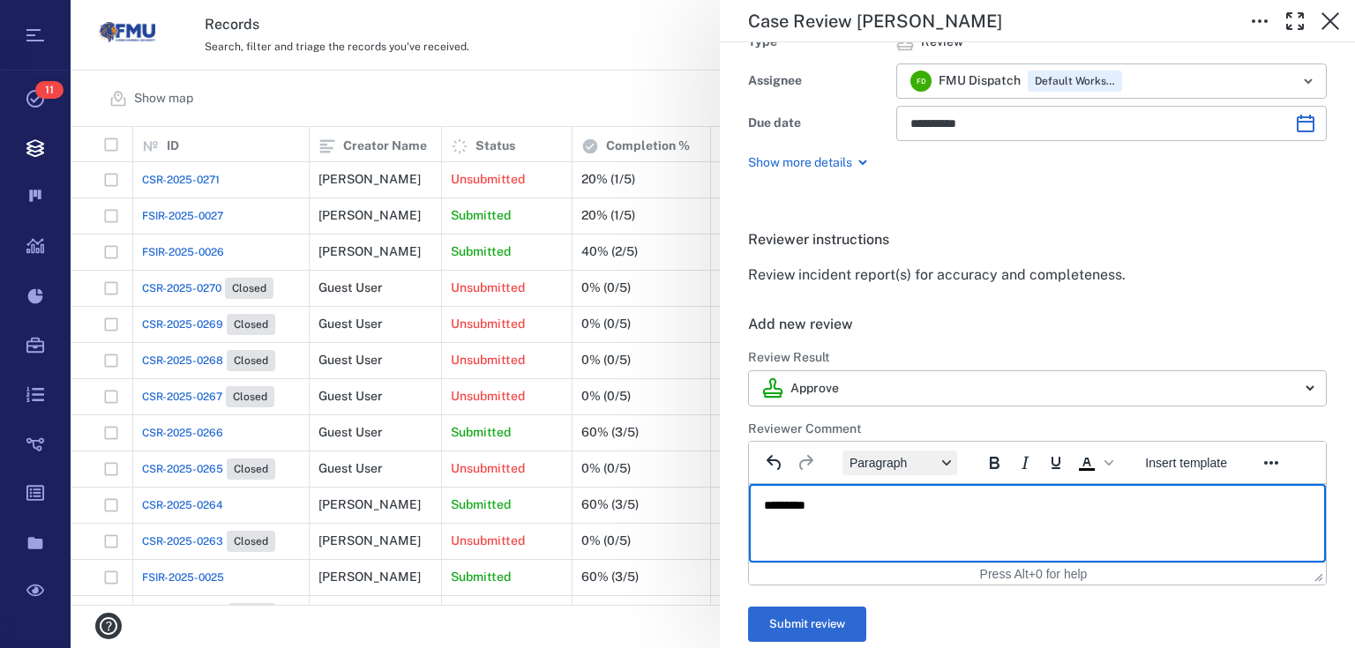
scroll to position [212, 0]
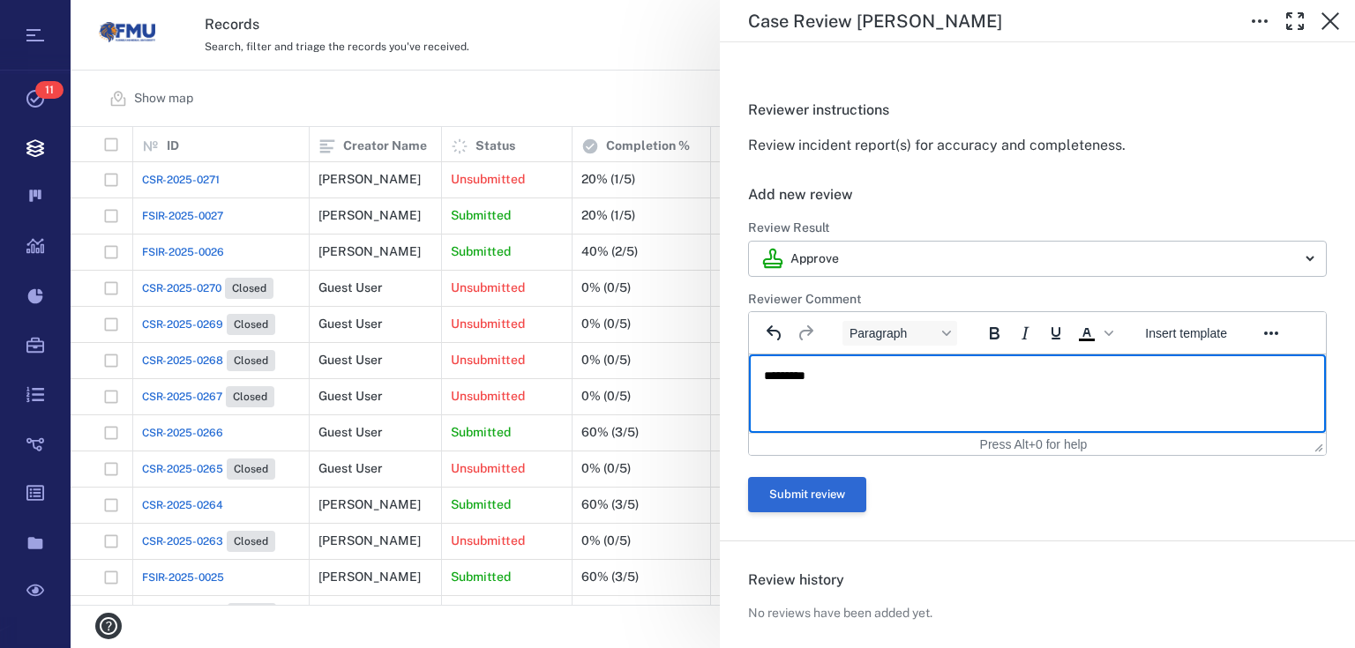
click at [784, 486] on button "Submit review" at bounding box center [807, 494] width 118 height 35
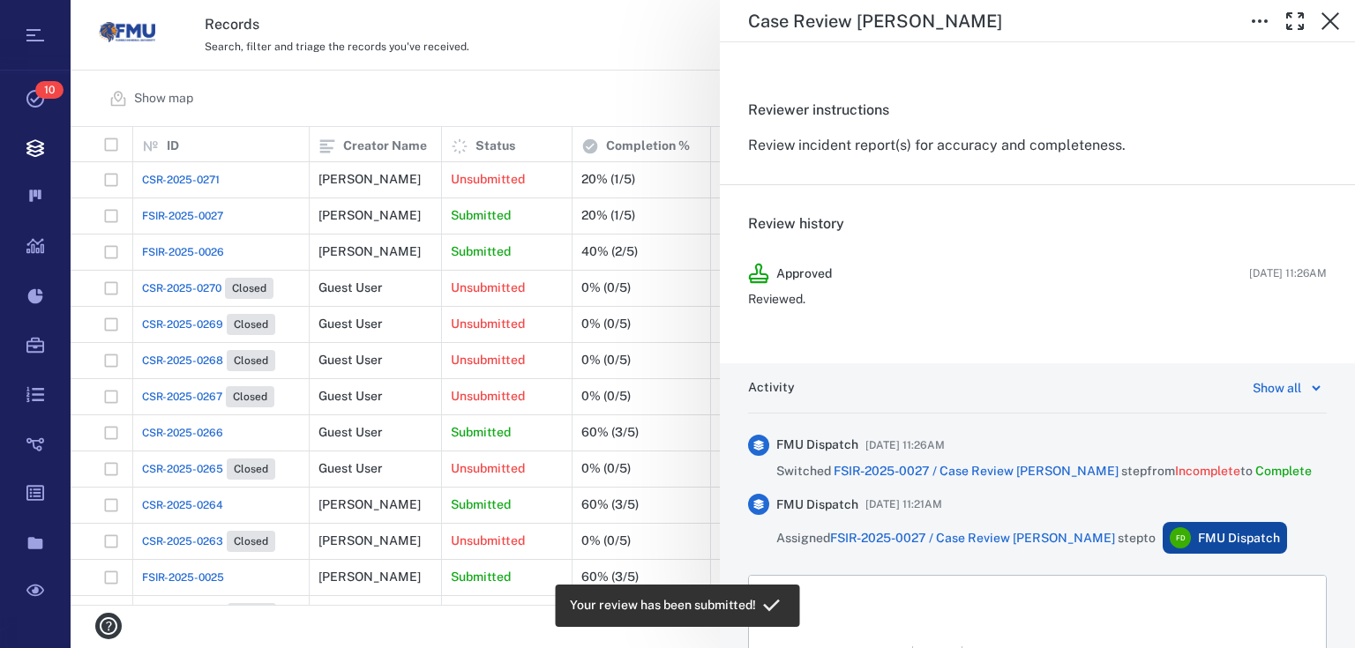
click at [577, 108] on div "**********" at bounding box center [713, 324] width 1284 height 648
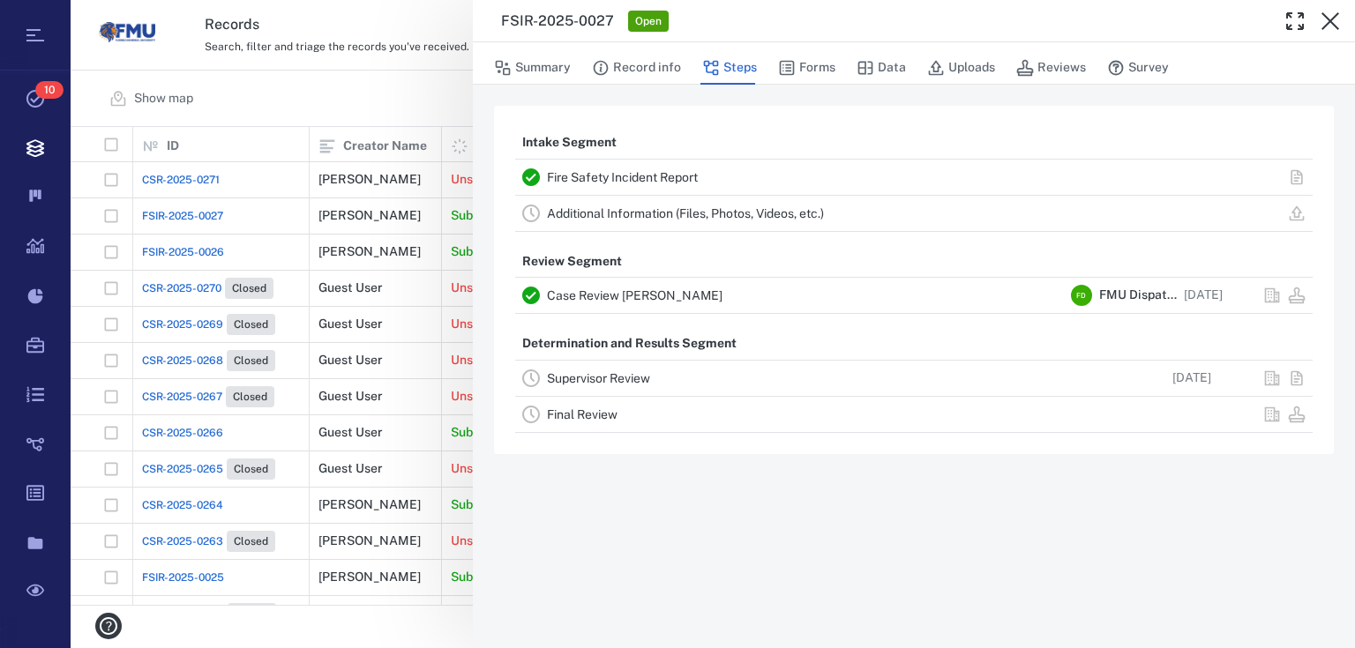
click at [384, 114] on div "FSIR-2025-0027 Open Summary Record info Steps Forms Data Uploads Reviews Survey…" at bounding box center [713, 324] width 1284 height 648
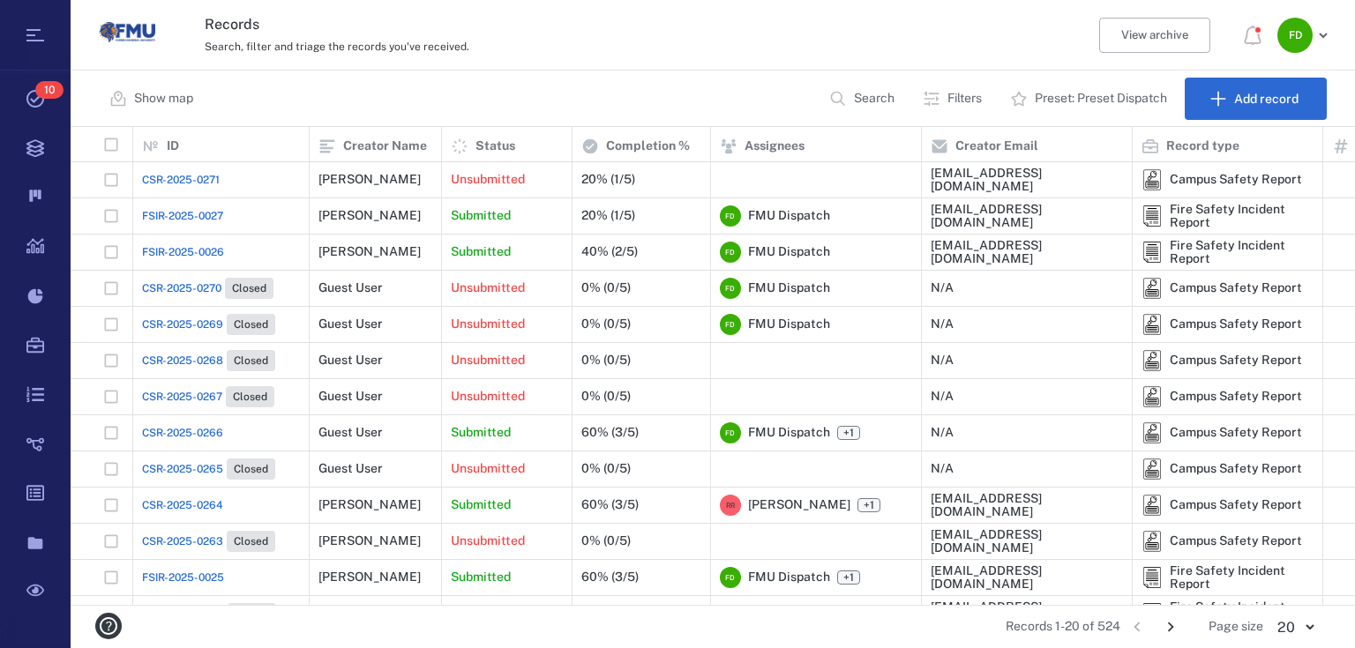
scroll to position [71, 0]
